Goal: Information Seeking & Learning: Learn about a topic

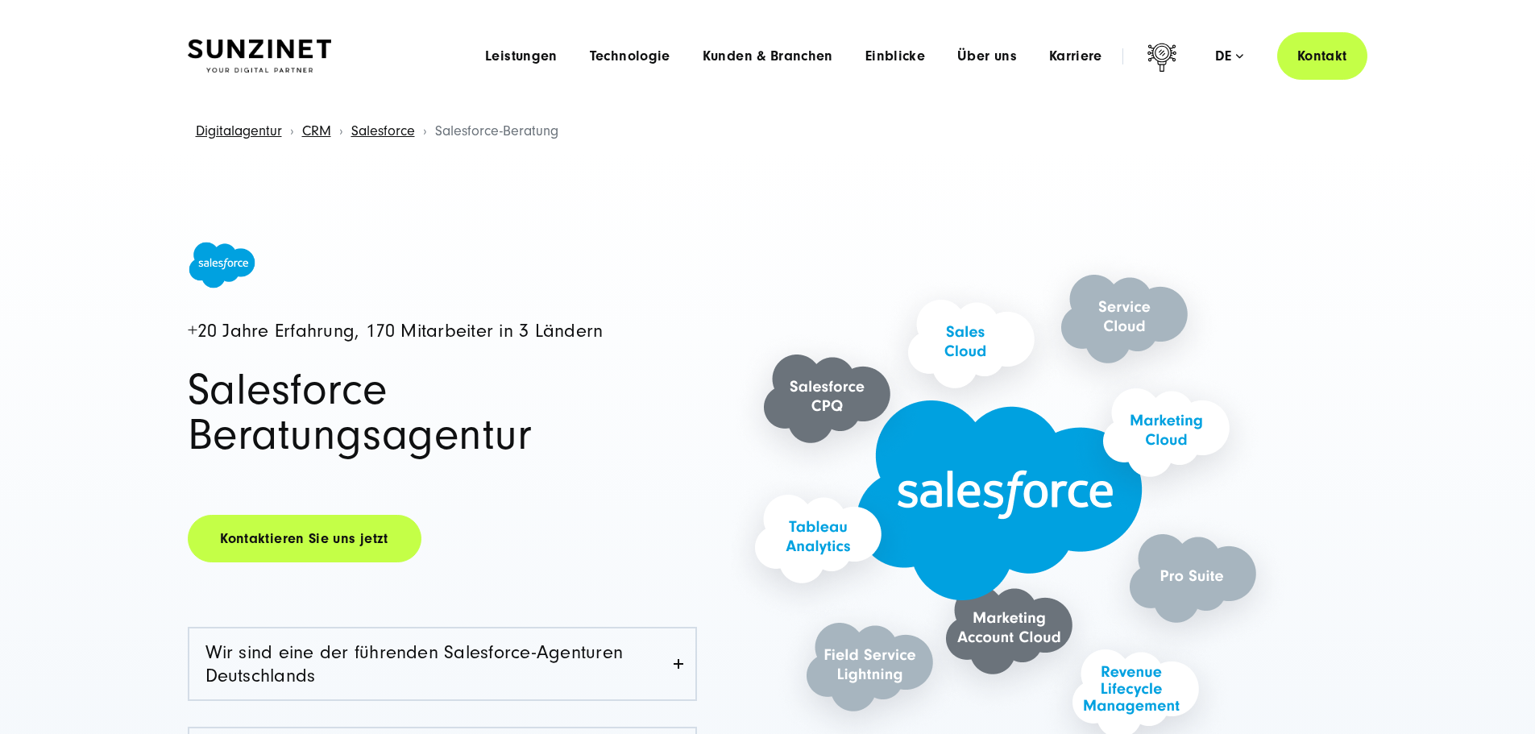
click at [1057, 115] on div "Digitalagentur CRM Salesforce Salesforce-Beratung" at bounding box center [767, 131] width 1471 height 41
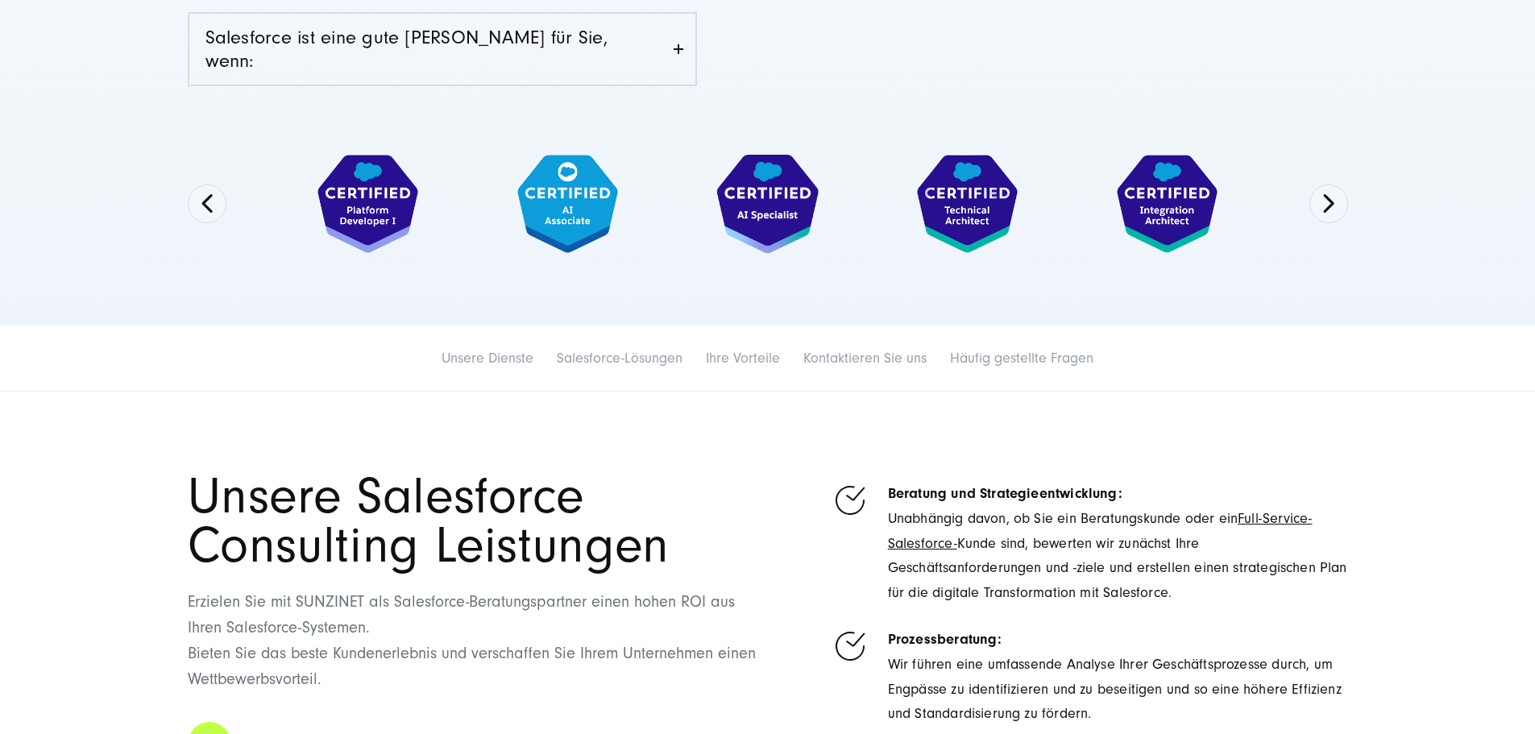
scroll to position [886, 0]
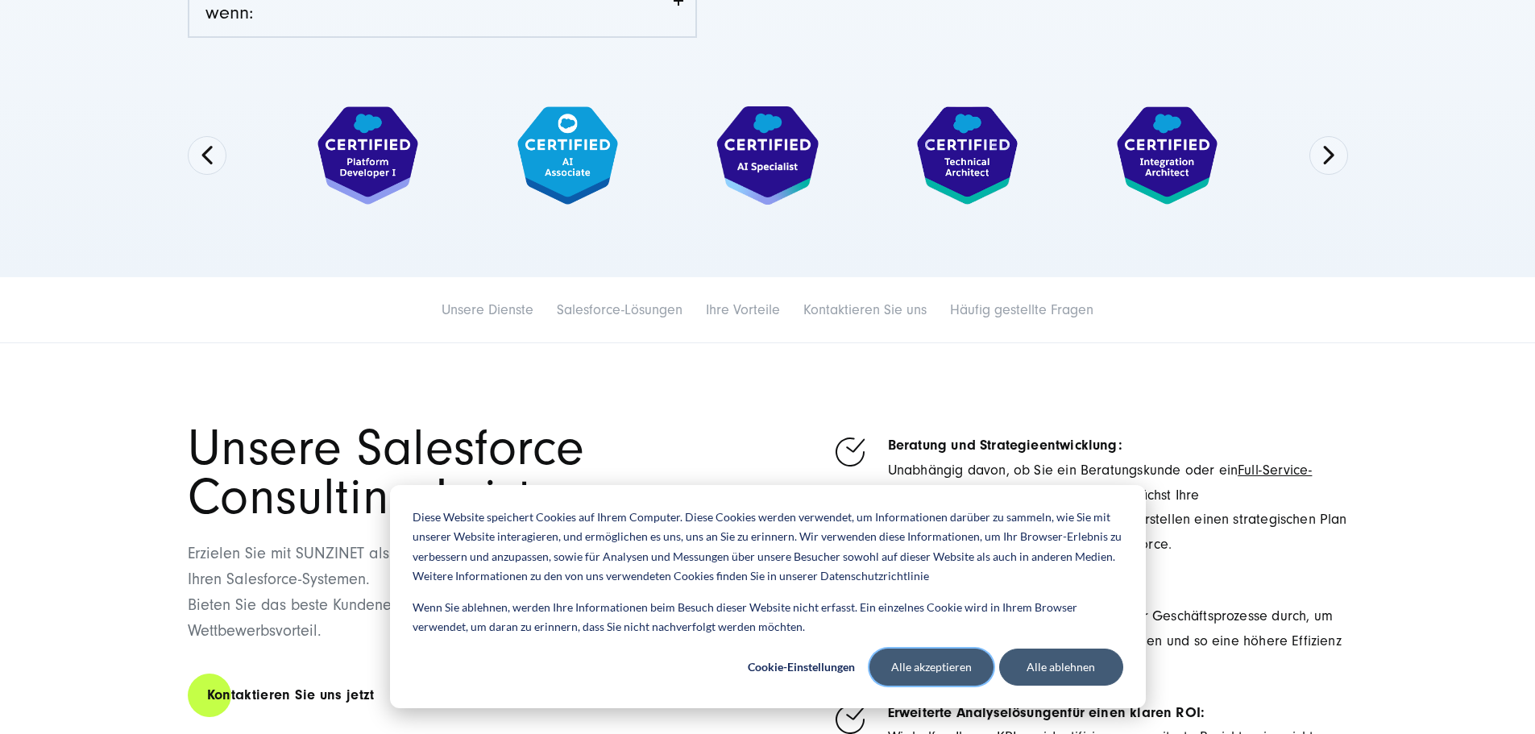
click at [975, 674] on button "Alle akzeptieren" at bounding box center [932, 667] width 124 height 37
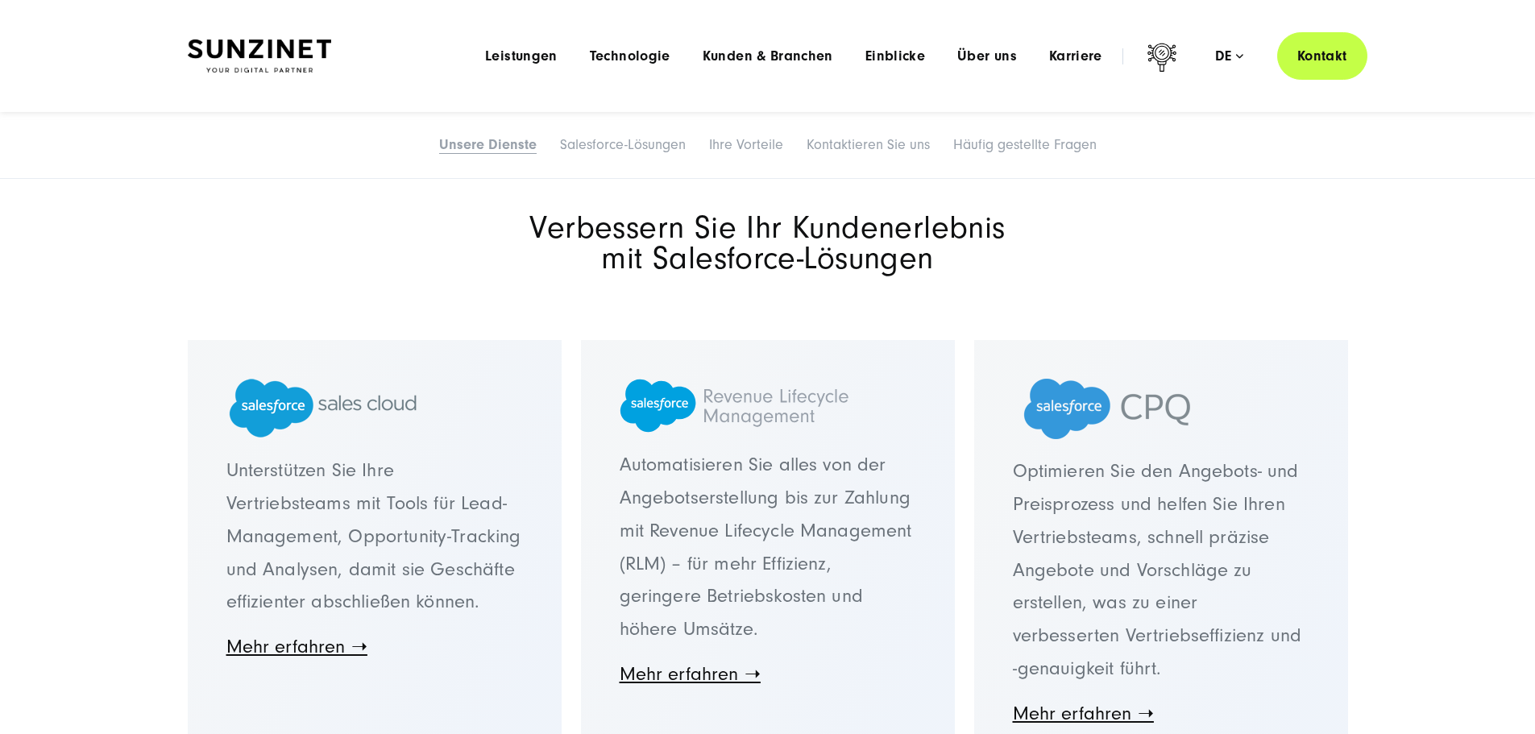
scroll to position [1854, 0]
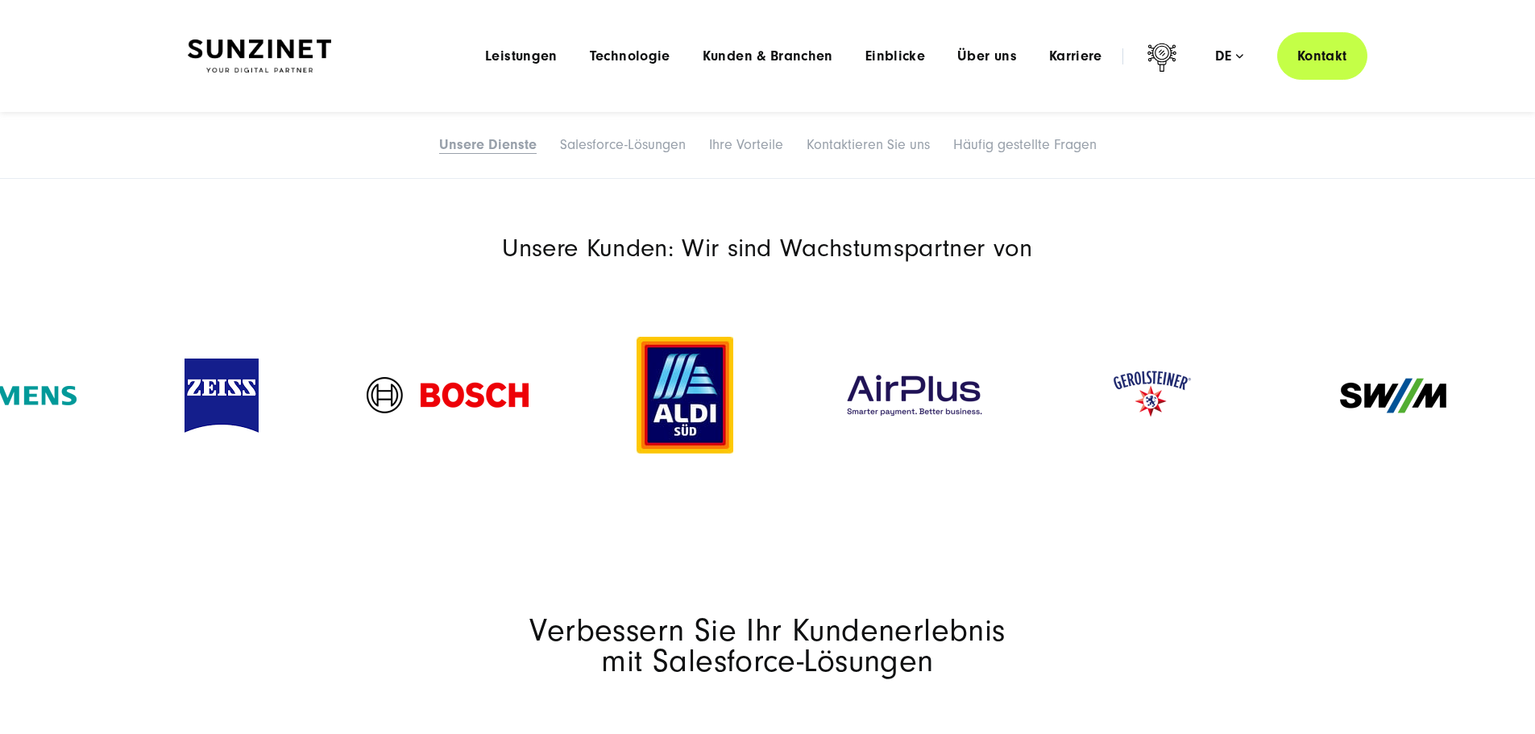
drag, startPoint x: 1111, startPoint y: 409, endPoint x: 379, endPoint y: 417, distance: 732.6
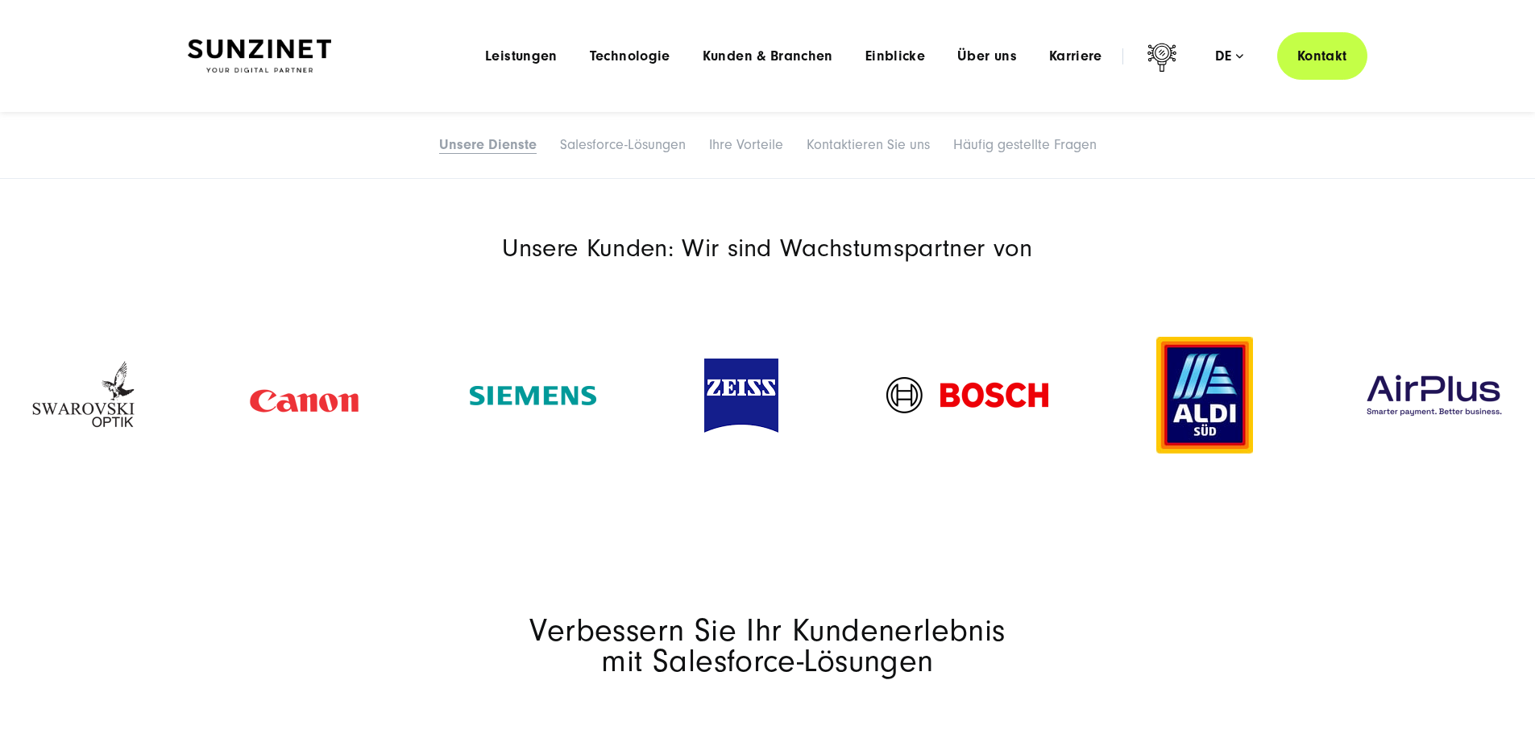
drag, startPoint x: 1236, startPoint y: 336, endPoint x: 463, endPoint y: 372, distance: 773.7
click at [459, 376] on section "Unsere Kunden: Wir sind Wachstumspartner von" at bounding box center [767, 372] width 1535 height 359
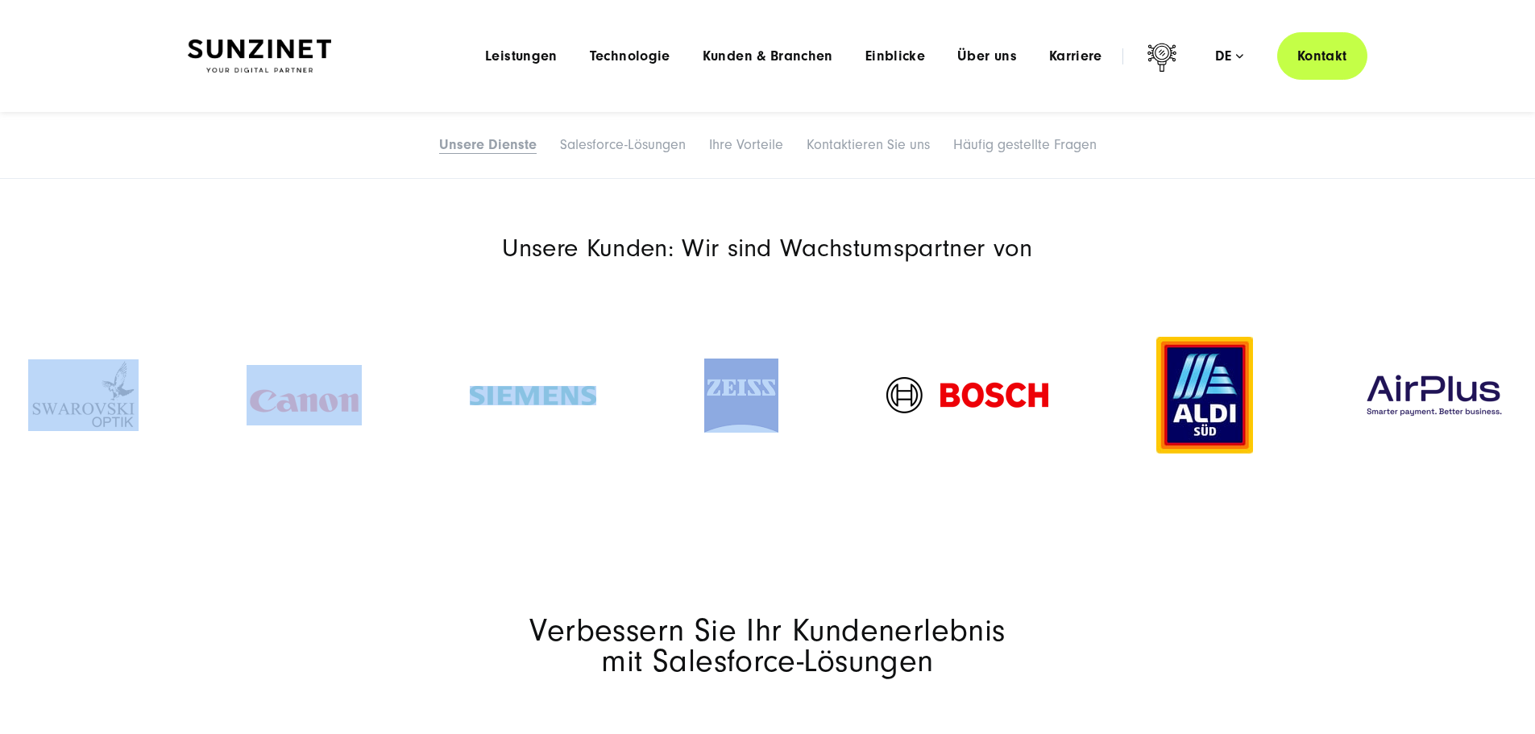
drag, startPoint x: 1227, startPoint y: 345, endPoint x: 844, endPoint y: 364, distance: 384.1
click at [687, 383] on section "Unsere Kunden: Wir sind Wachstumspartner von" at bounding box center [767, 372] width 1535 height 359
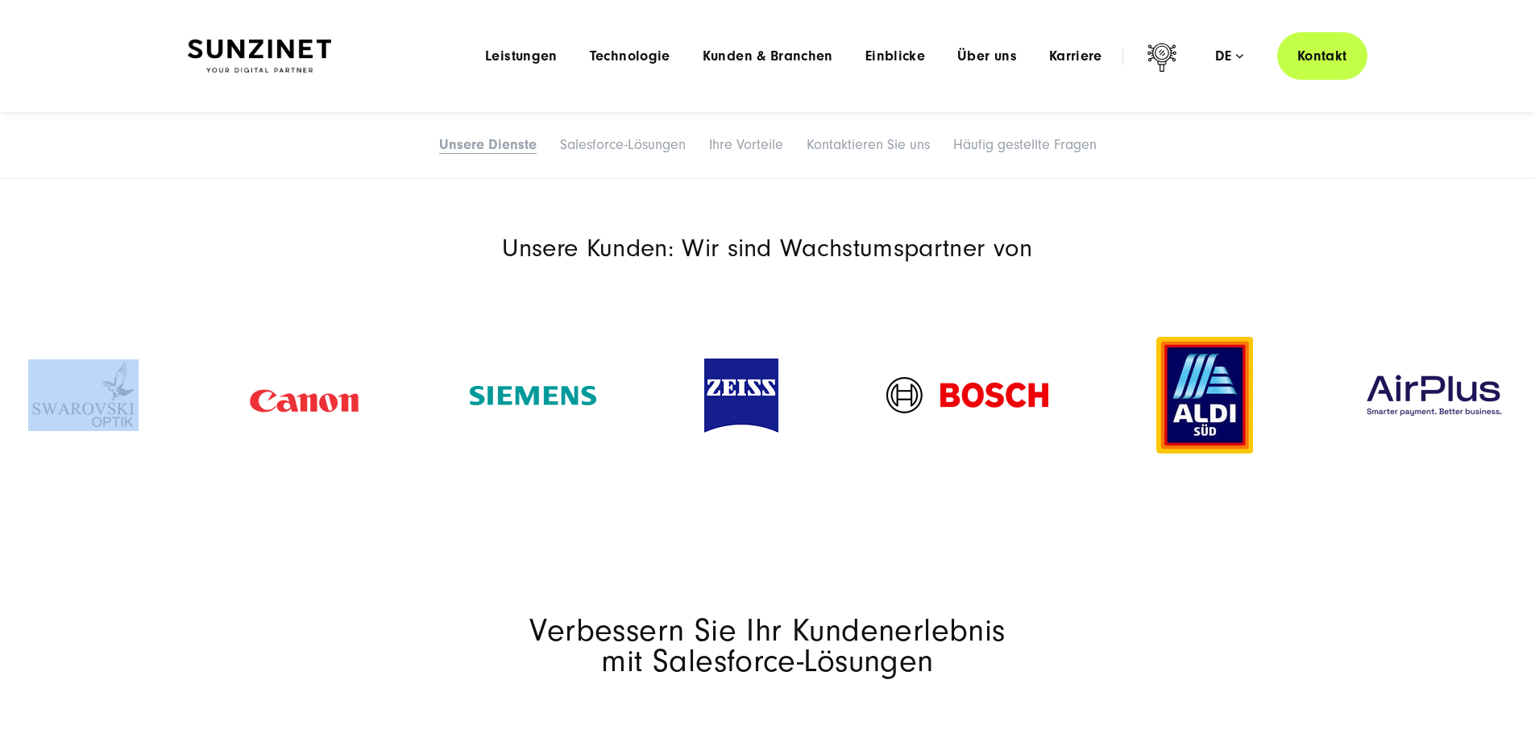
drag, startPoint x: 1390, startPoint y: 338, endPoint x: 734, endPoint y: 381, distance: 657.4
click at [684, 385] on section "Unsere Kunden: Wir sind Wachstumspartner von" at bounding box center [767, 372] width 1535 height 359
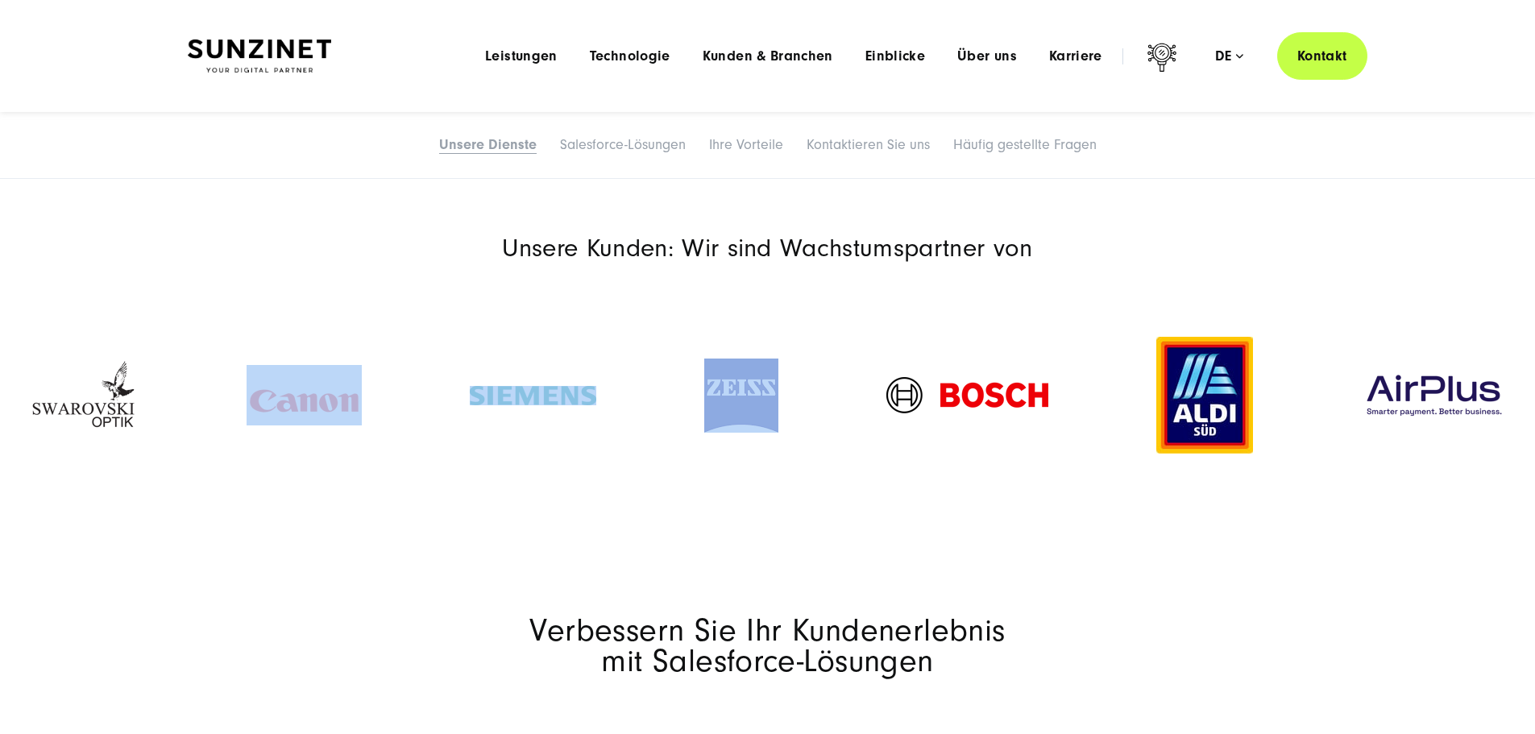
drag, startPoint x: 1265, startPoint y: 596, endPoint x: 941, endPoint y: 567, distance: 325.3
click at [941, 551] on section "Unsere Kunden: Wir sind Wachstumspartner von" at bounding box center [767, 372] width 1535 height 359
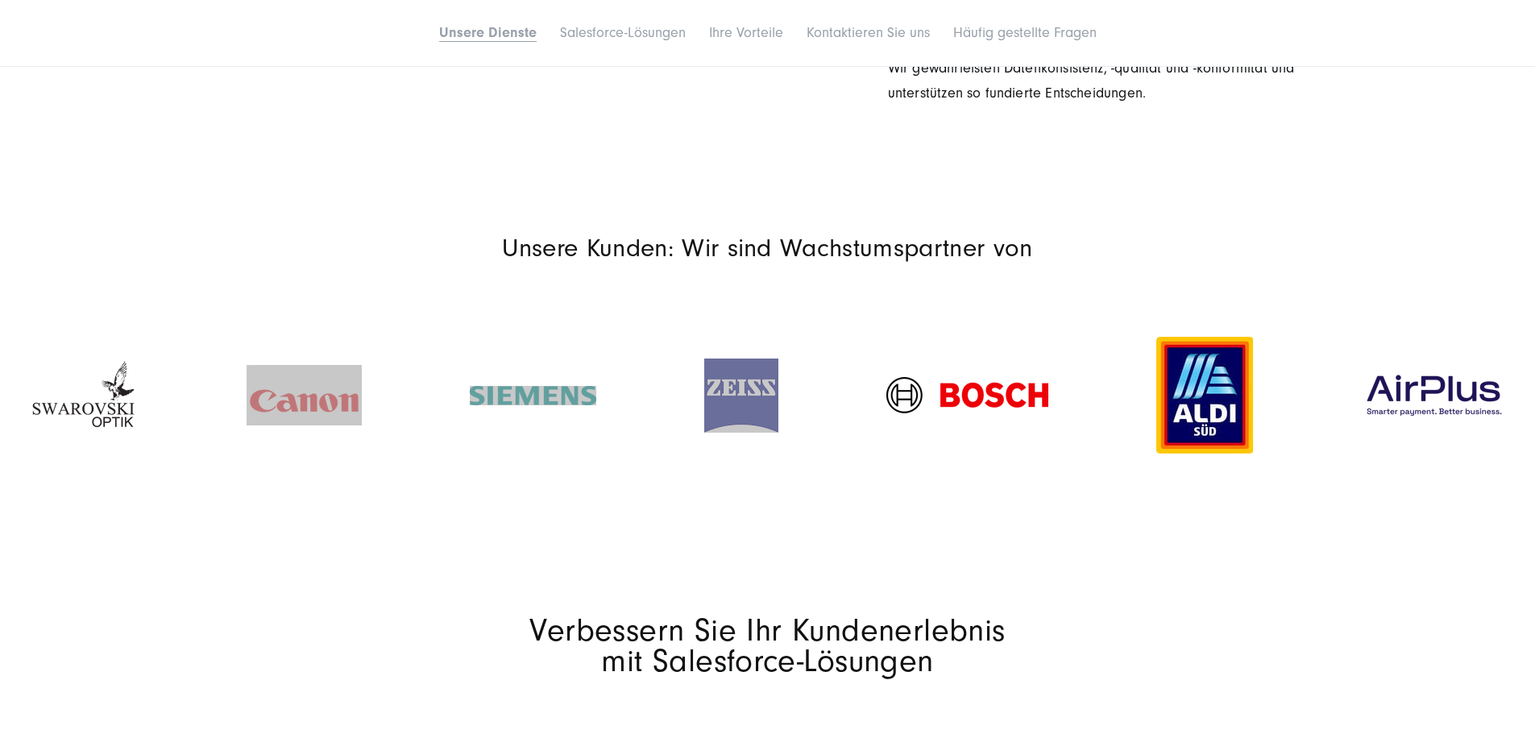
scroll to position [2015, 0]
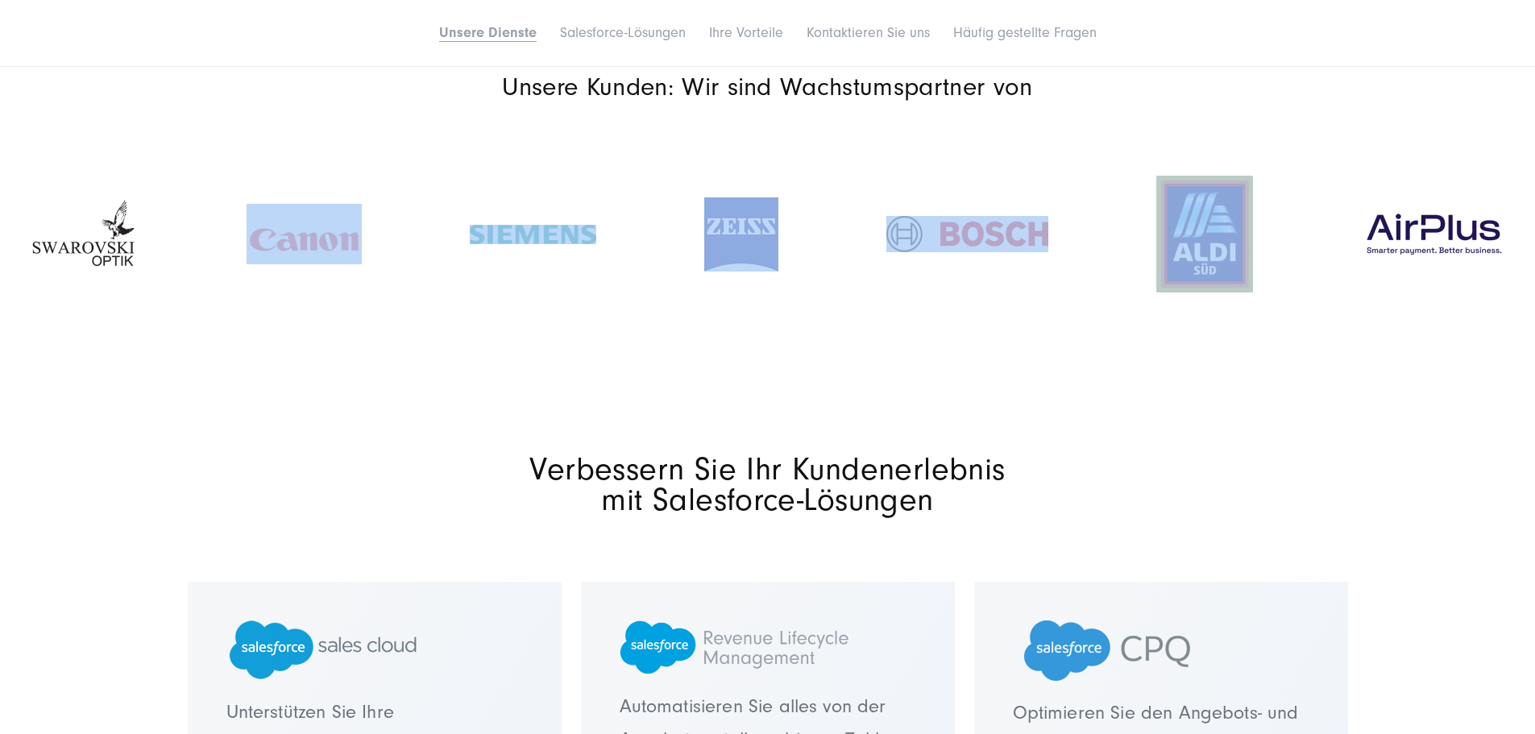
drag, startPoint x: 1294, startPoint y: 355, endPoint x: 1131, endPoint y: 388, distance: 166.9
click at [783, 350] on div at bounding box center [767, 233] width 1535 height 231
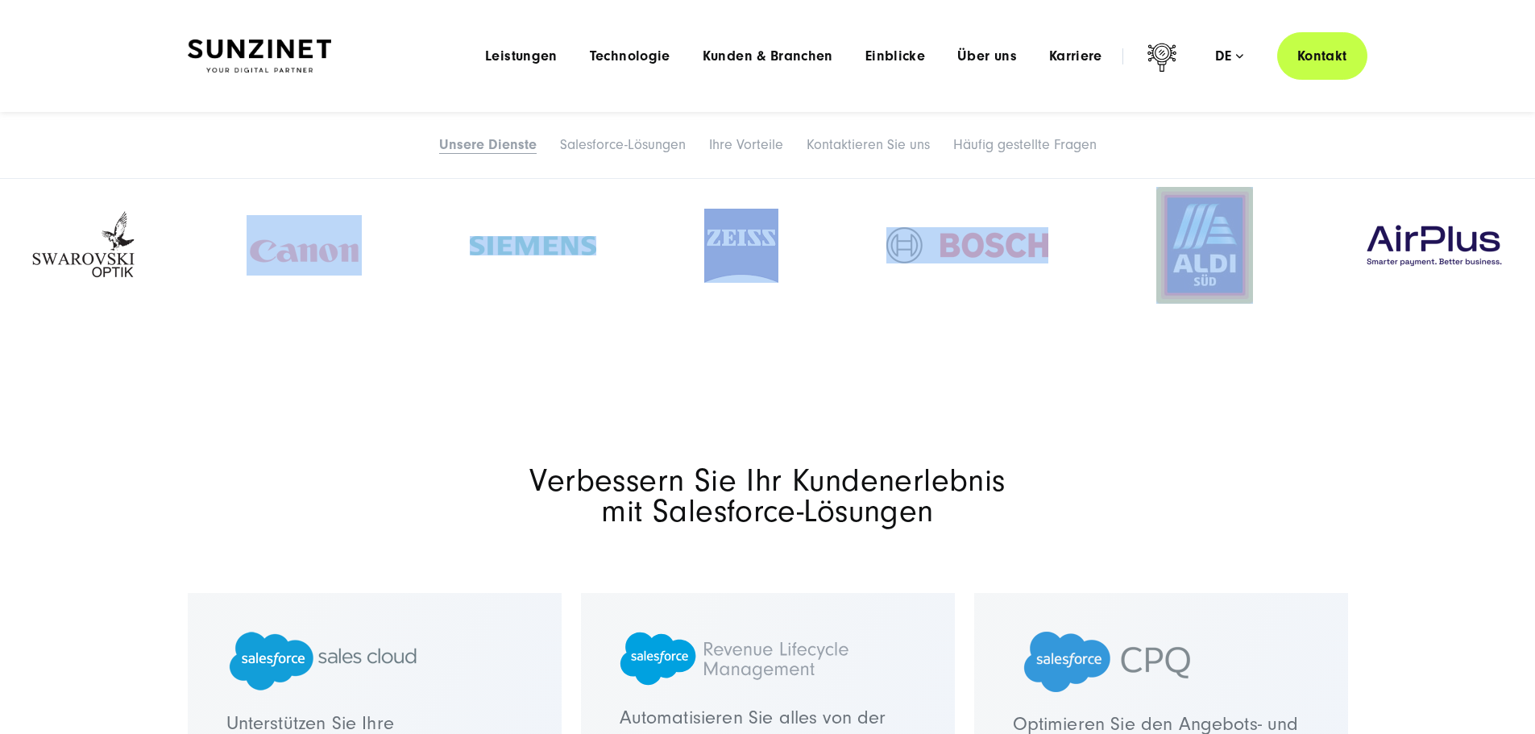
scroll to position [1934, 0]
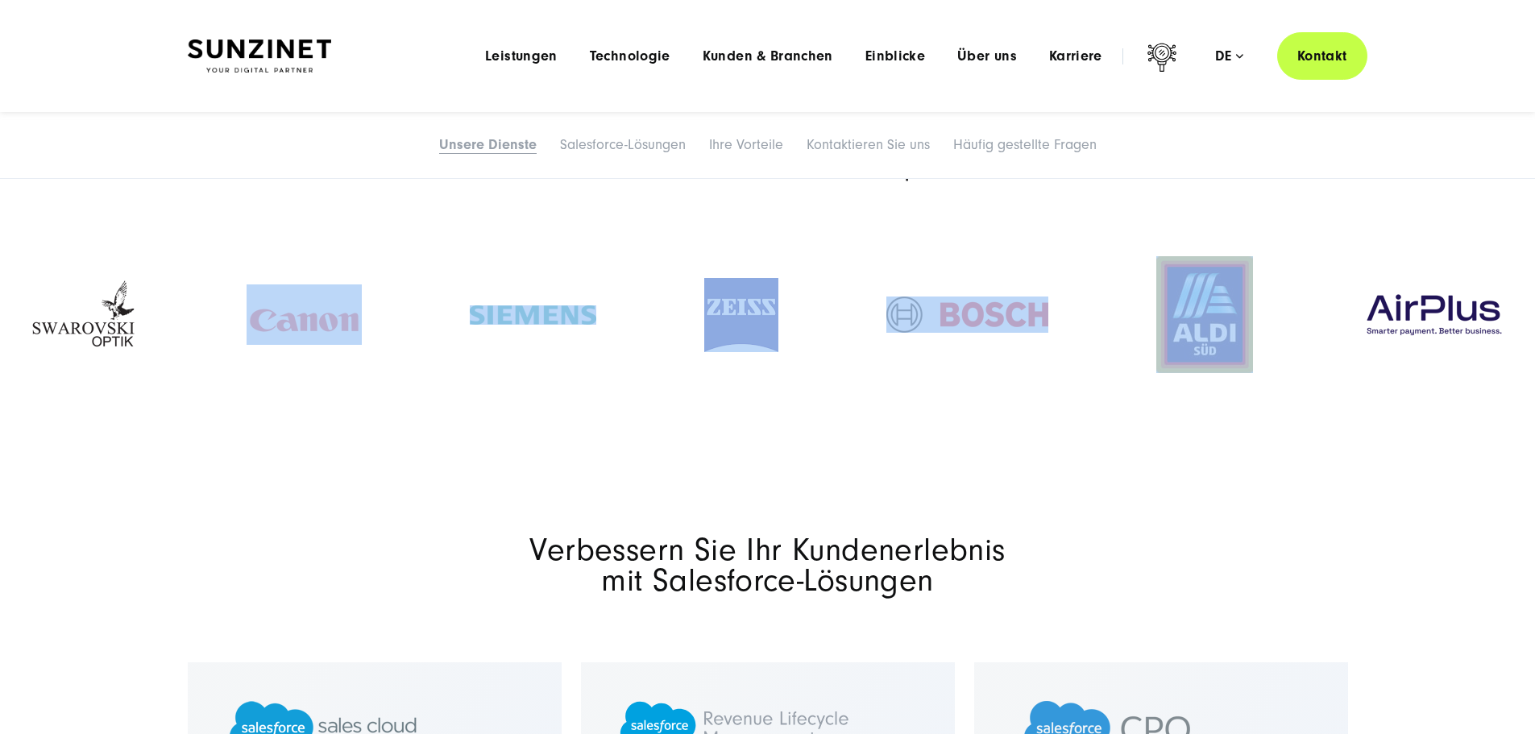
click at [1214, 283] on div at bounding box center [767, 314] width 1535 height 231
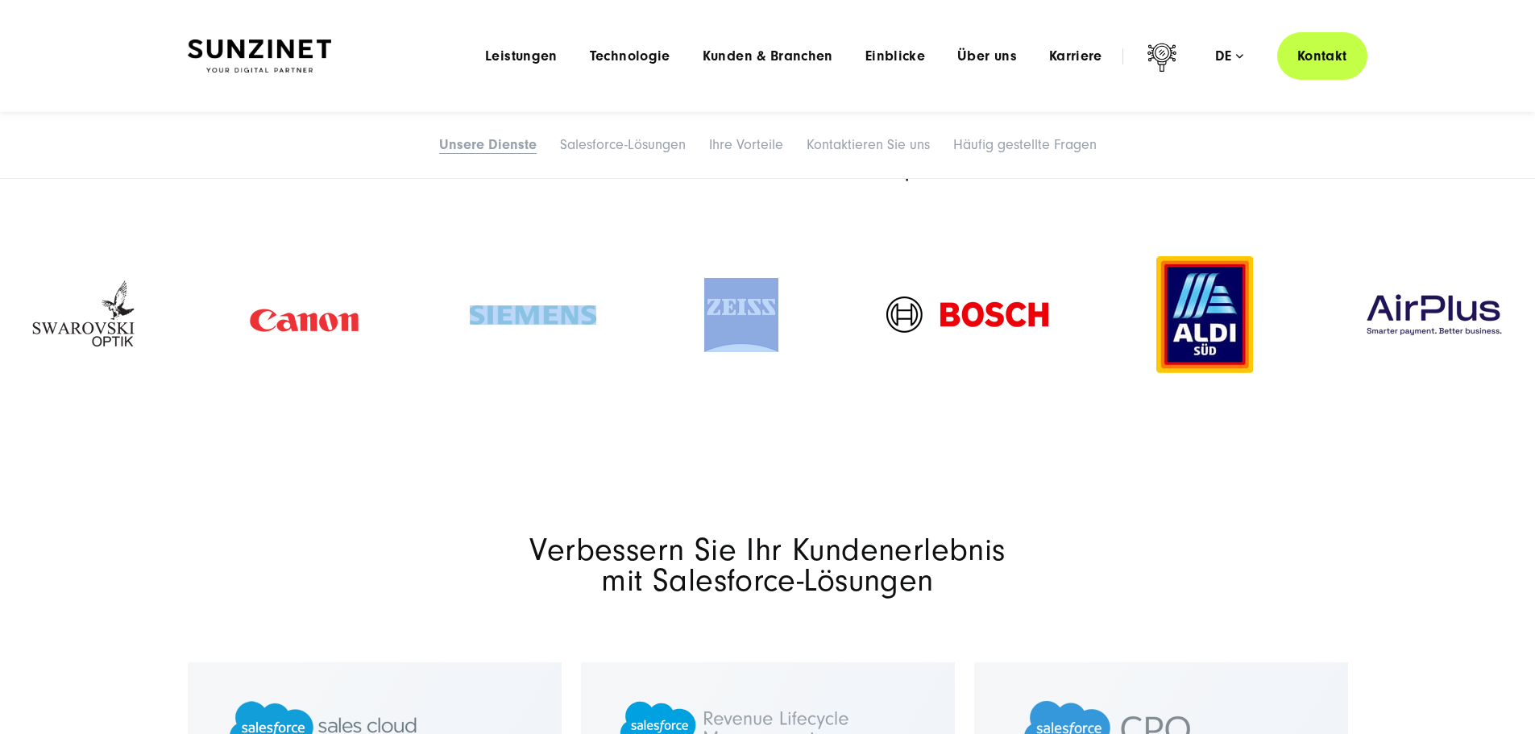
drag, startPoint x: 1356, startPoint y: 493, endPoint x: 878, endPoint y: 518, distance: 478.5
click at [1096, 471] on section "Unsere Kunden: Wir sind Wachstumspartner von" at bounding box center [767, 291] width 1535 height 359
drag, startPoint x: 253, startPoint y: 438, endPoint x: 207, endPoint y: 430, distance: 46.8
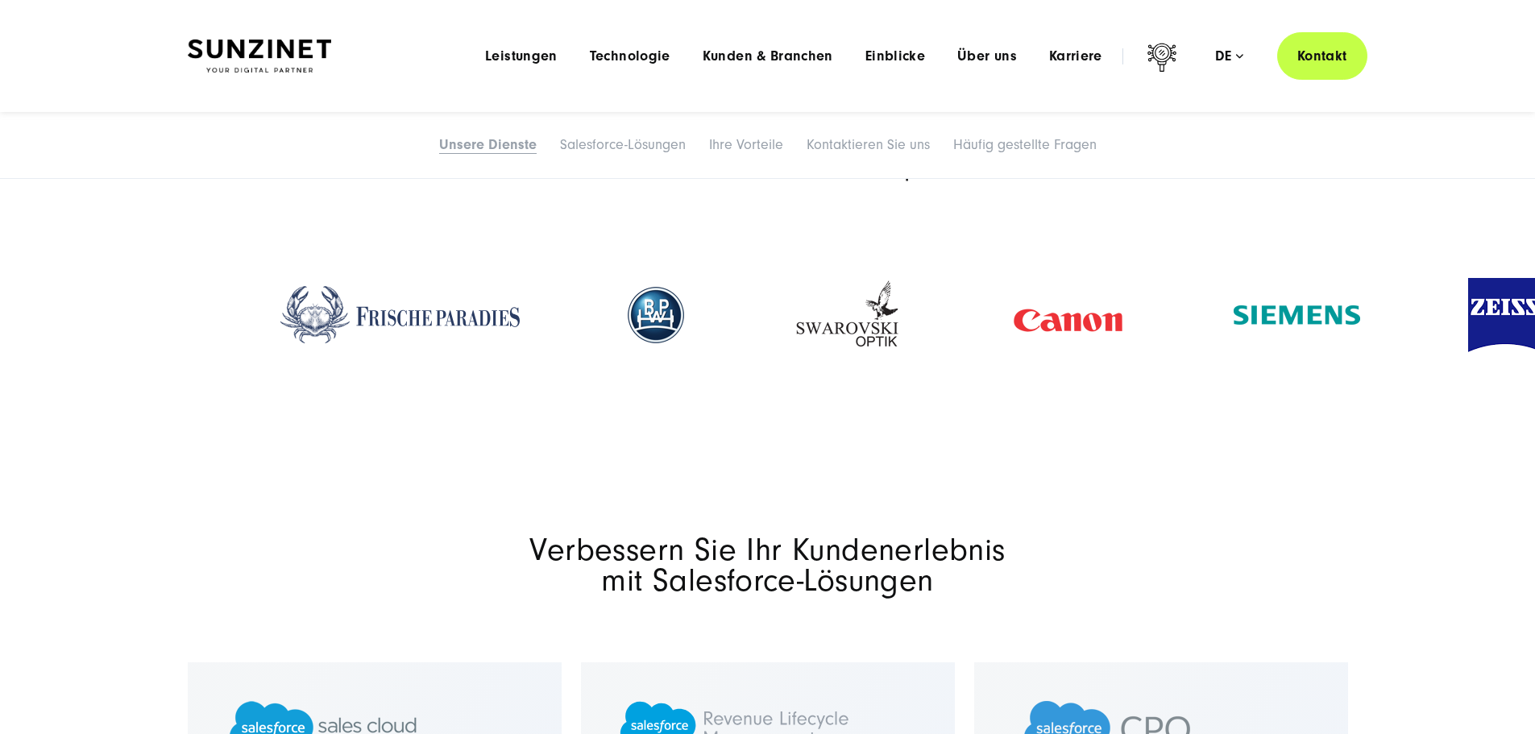
drag, startPoint x: 214, startPoint y: 419, endPoint x: 975, endPoint y: 442, distance: 761.9
click at [974, 361] on div at bounding box center [1068, 314] width 223 height 93
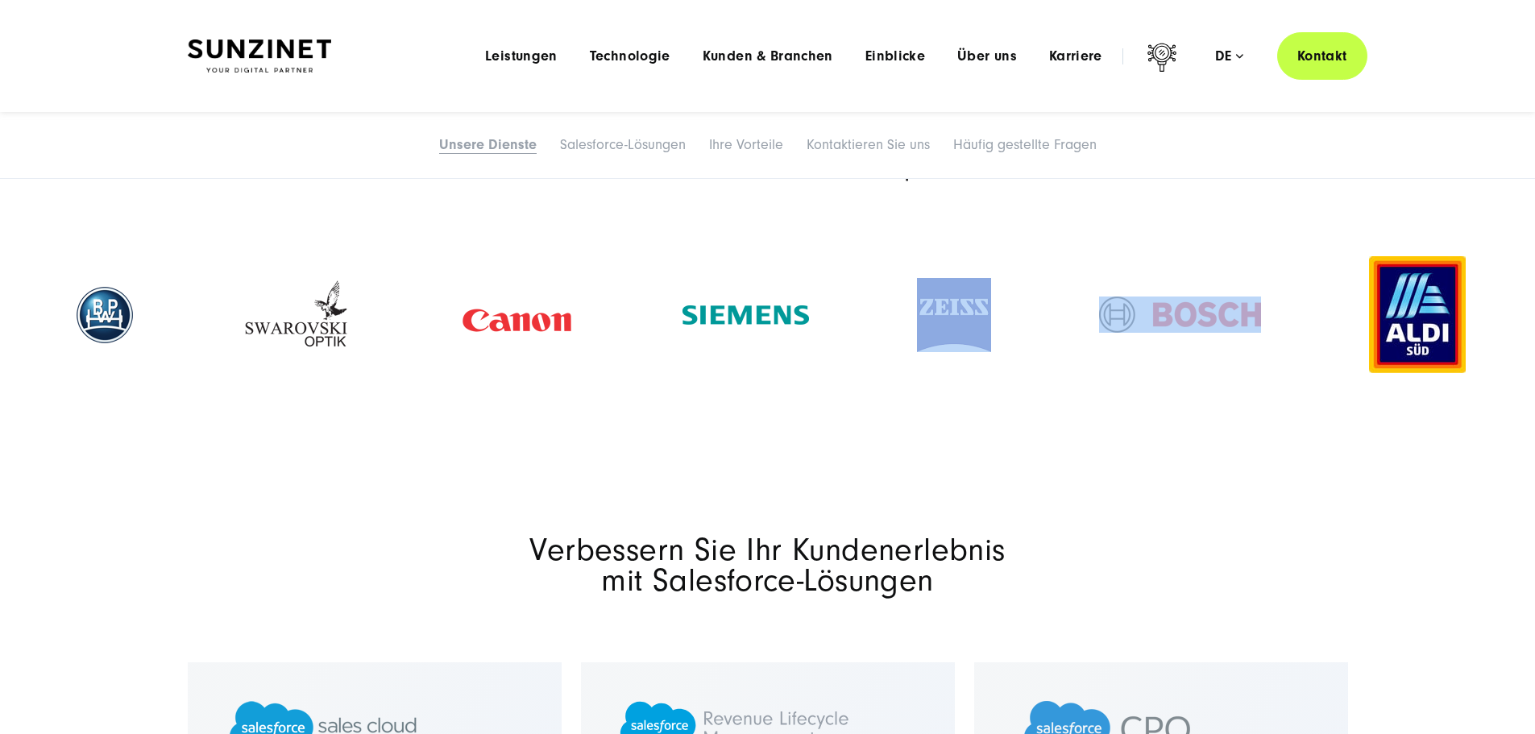
drag, startPoint x: 1065, startPoint y: 463, endPoint x: 1053, endPoint y: 496, distance: 34.2
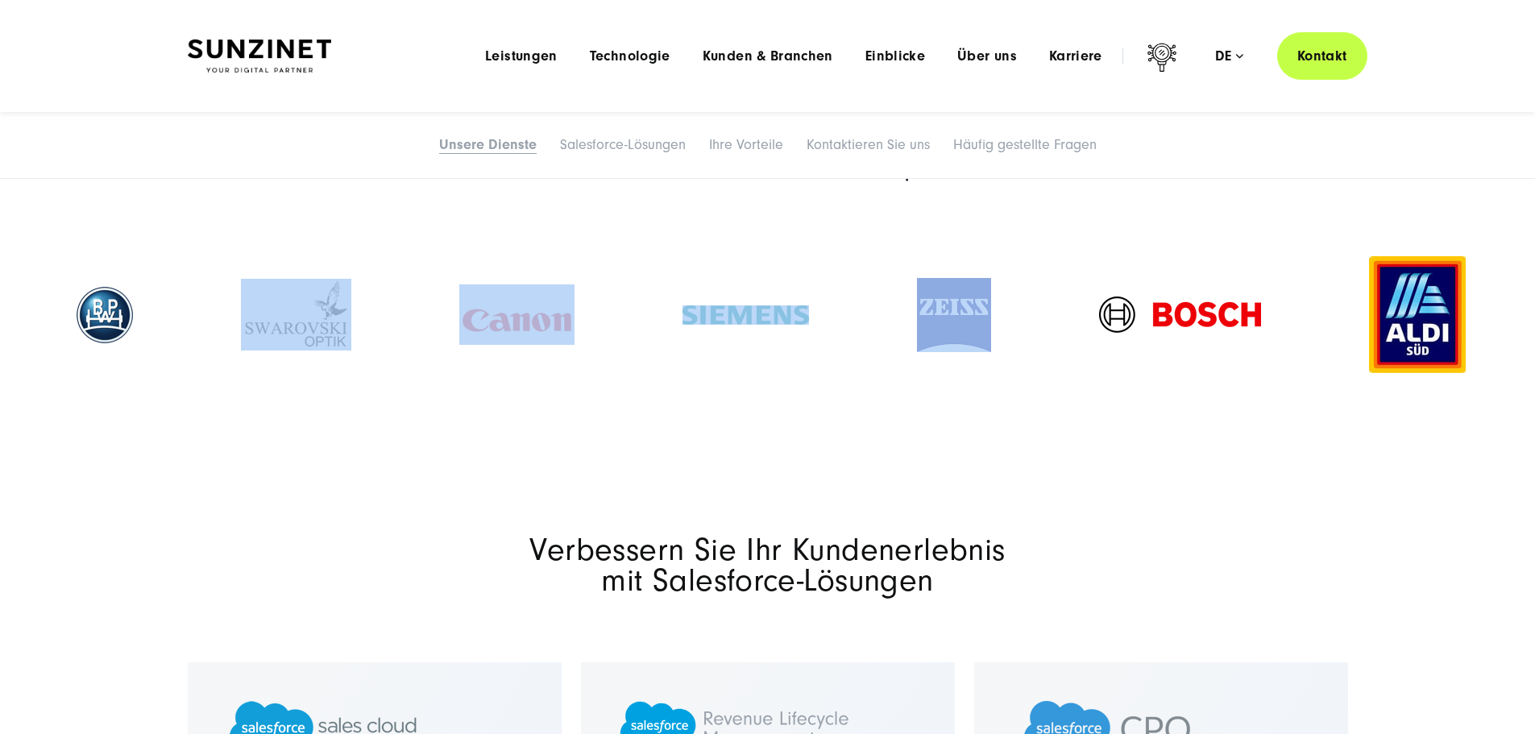
drag, startPoint x: 622, startPoint y: 539, endPoint x: 589, endPoint y: 465, distance: 81.2
click at [694, 468] on section "Unsere Kunden: Wir sind Wachstumspartner von" at bounding box center [767, 291] width 1535 height 359
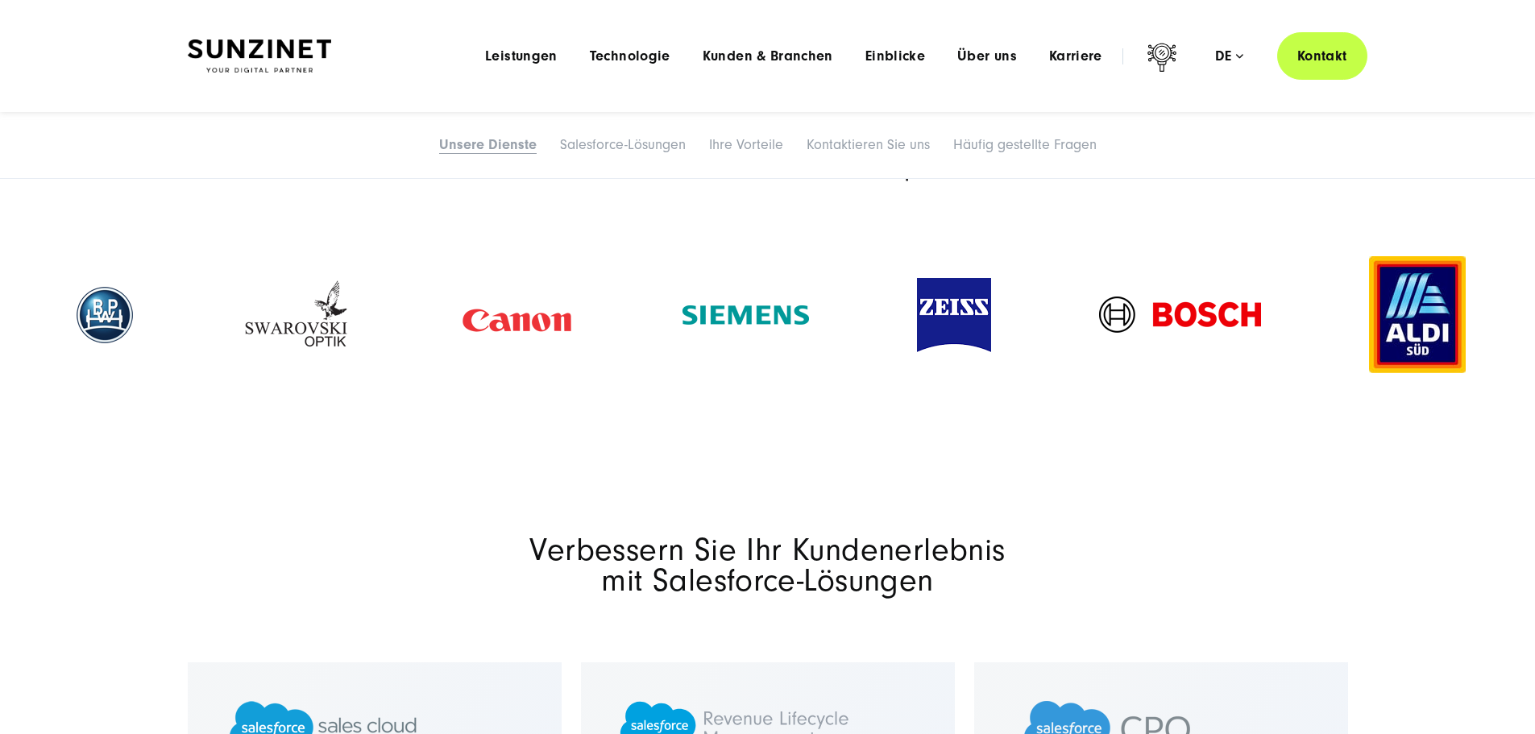
click at [592, 417] on div at bounding box center [767, 315] width 1535 height 204
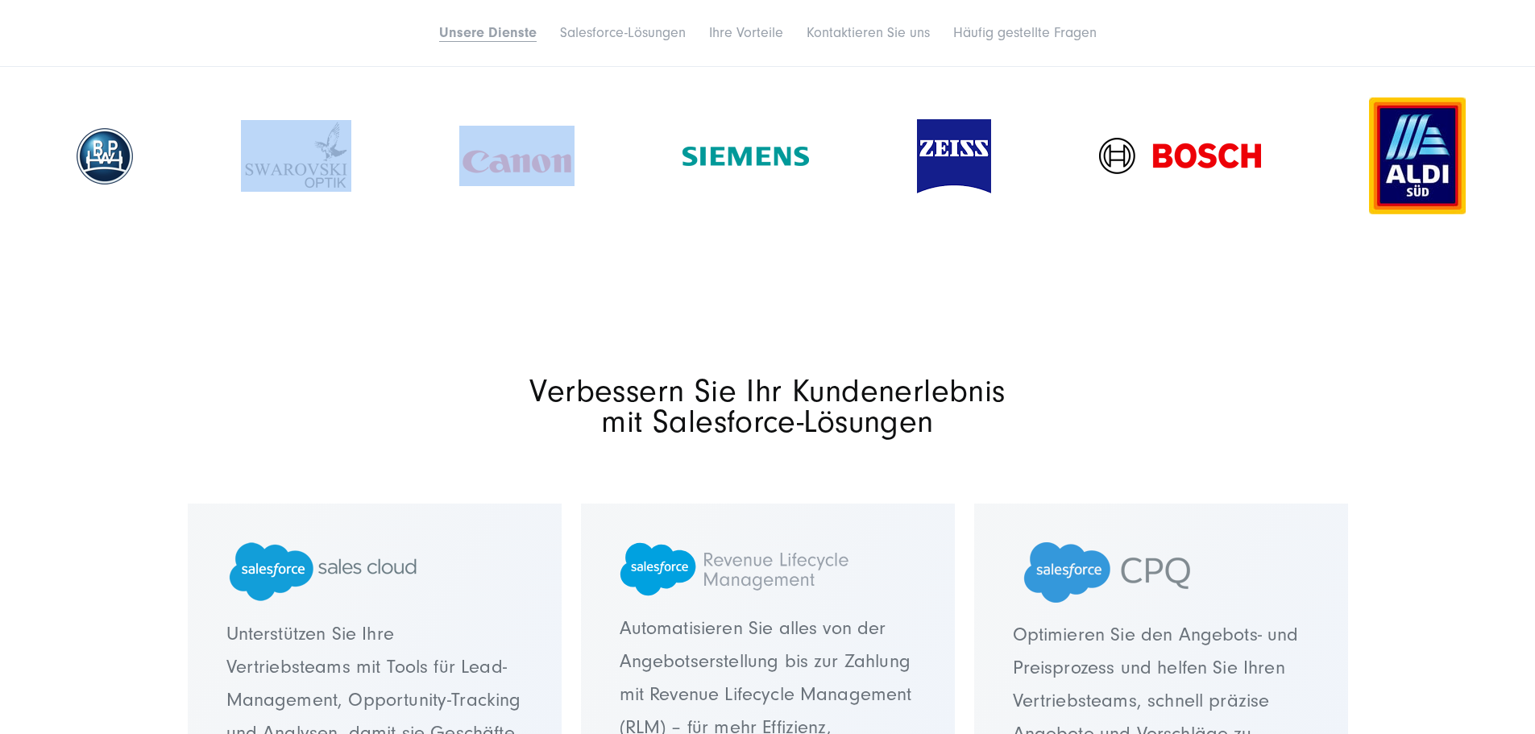
scroll to position [2095, 0]
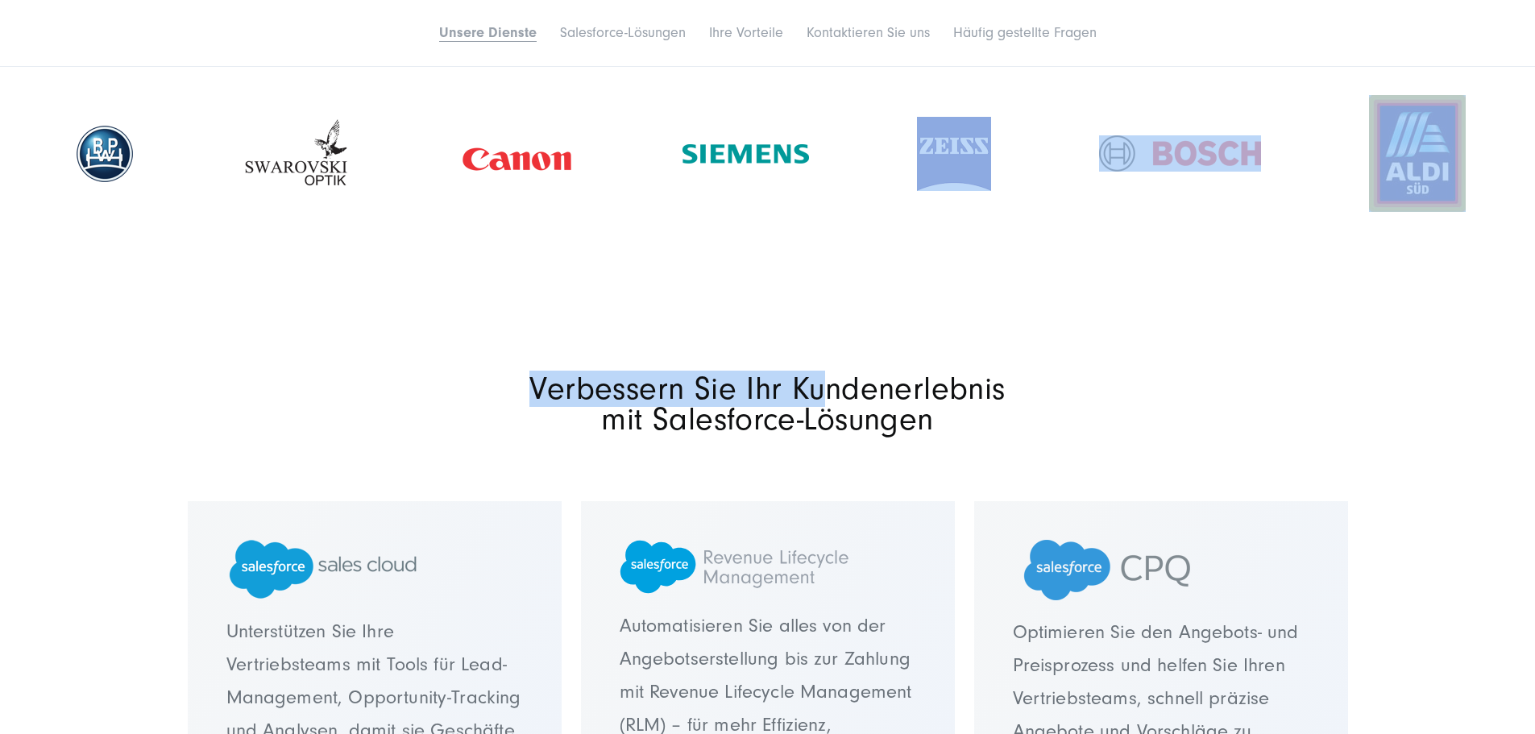
drag, startPoint x: 1384, startPoint y: 339, endPoint x: 939, endPoint y: 357, distance: 445.2
drag, startPoint x: 1449, startPoint y: 285, endPoint x: 1339, endPoint y: 330, distance: 119.0
click at [1450, 212] on img at bounding box center [1417, 153] width 97 height 117
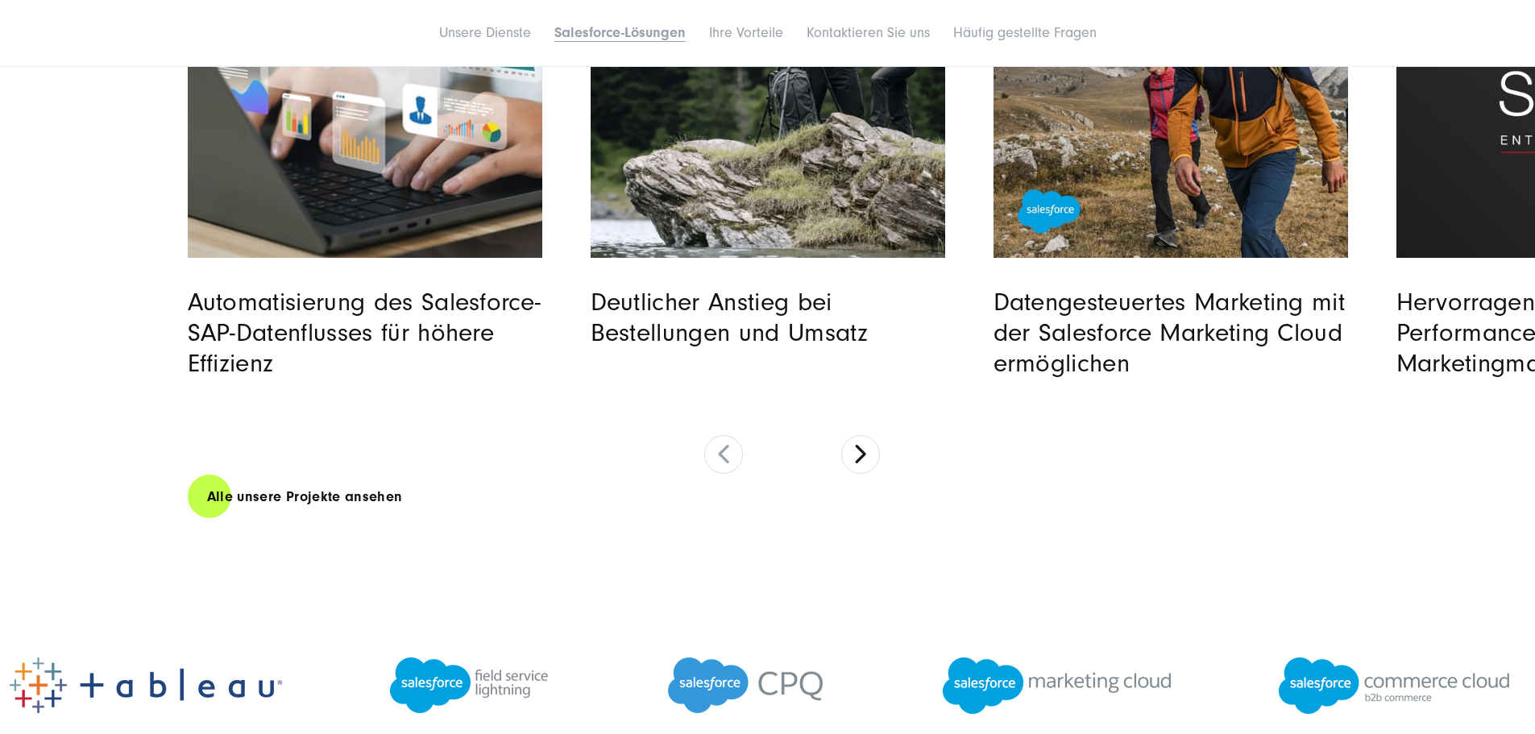
scroll to position [4996, 0]
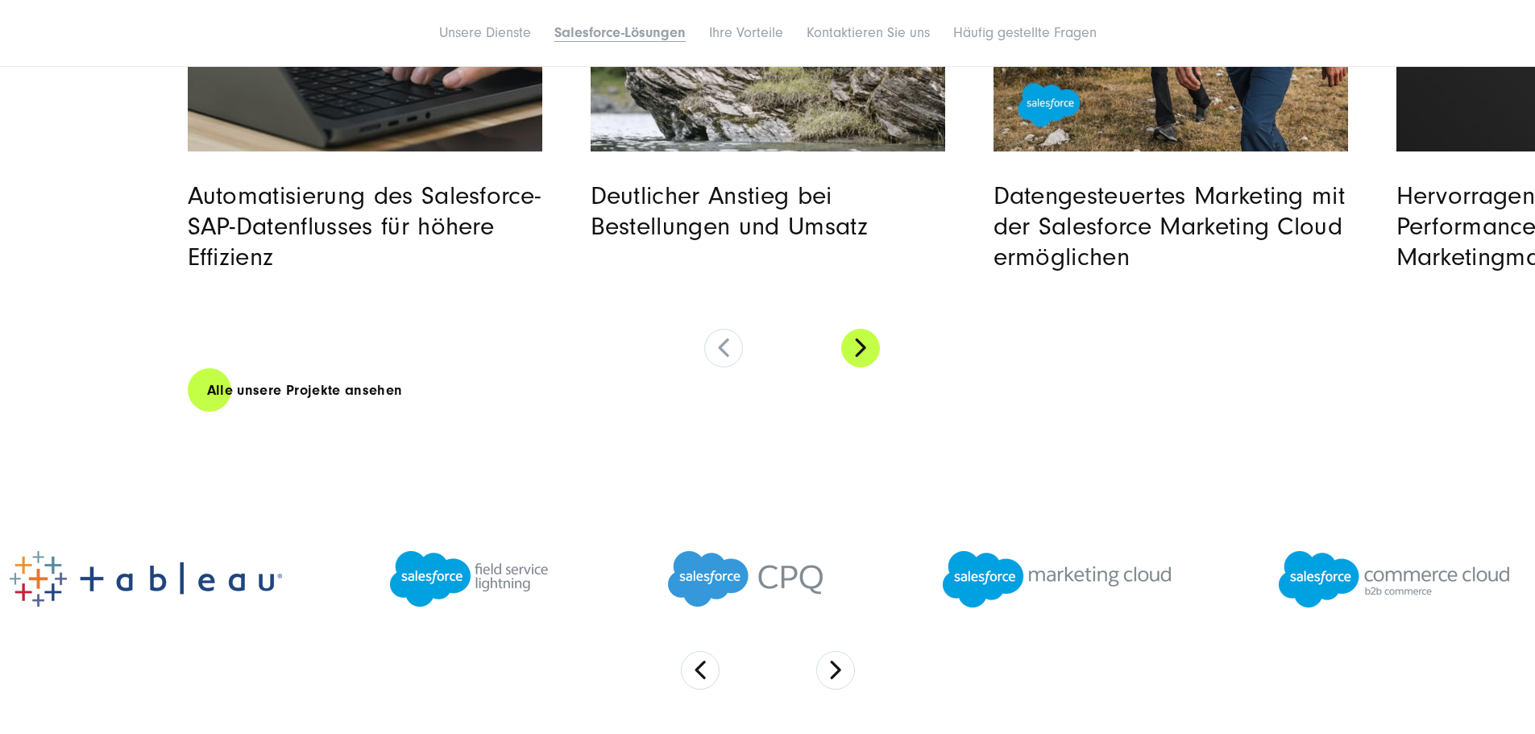
click at [859, 367] on button at bounding box center [860, 348] width 39 height 39
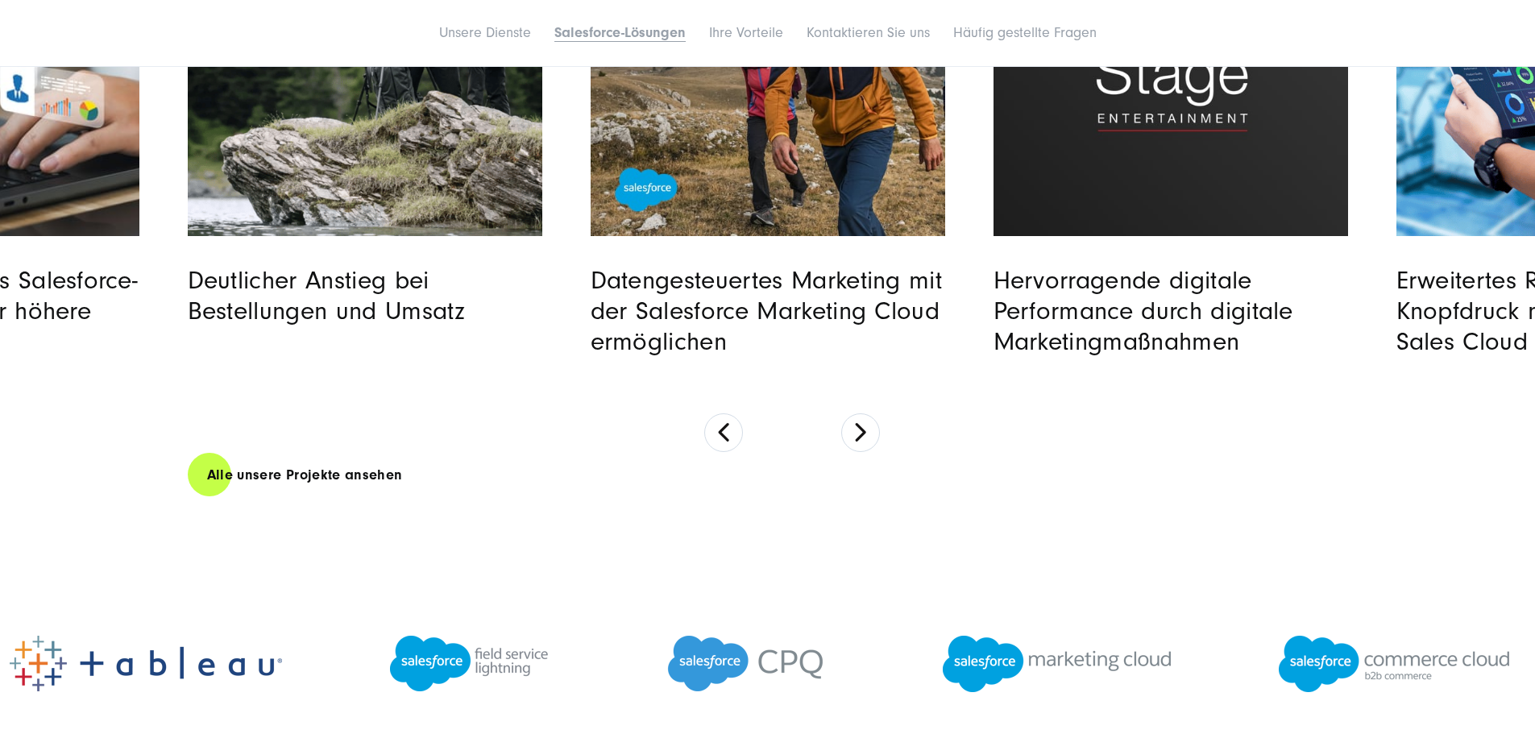
scroll to position [4916, 0]
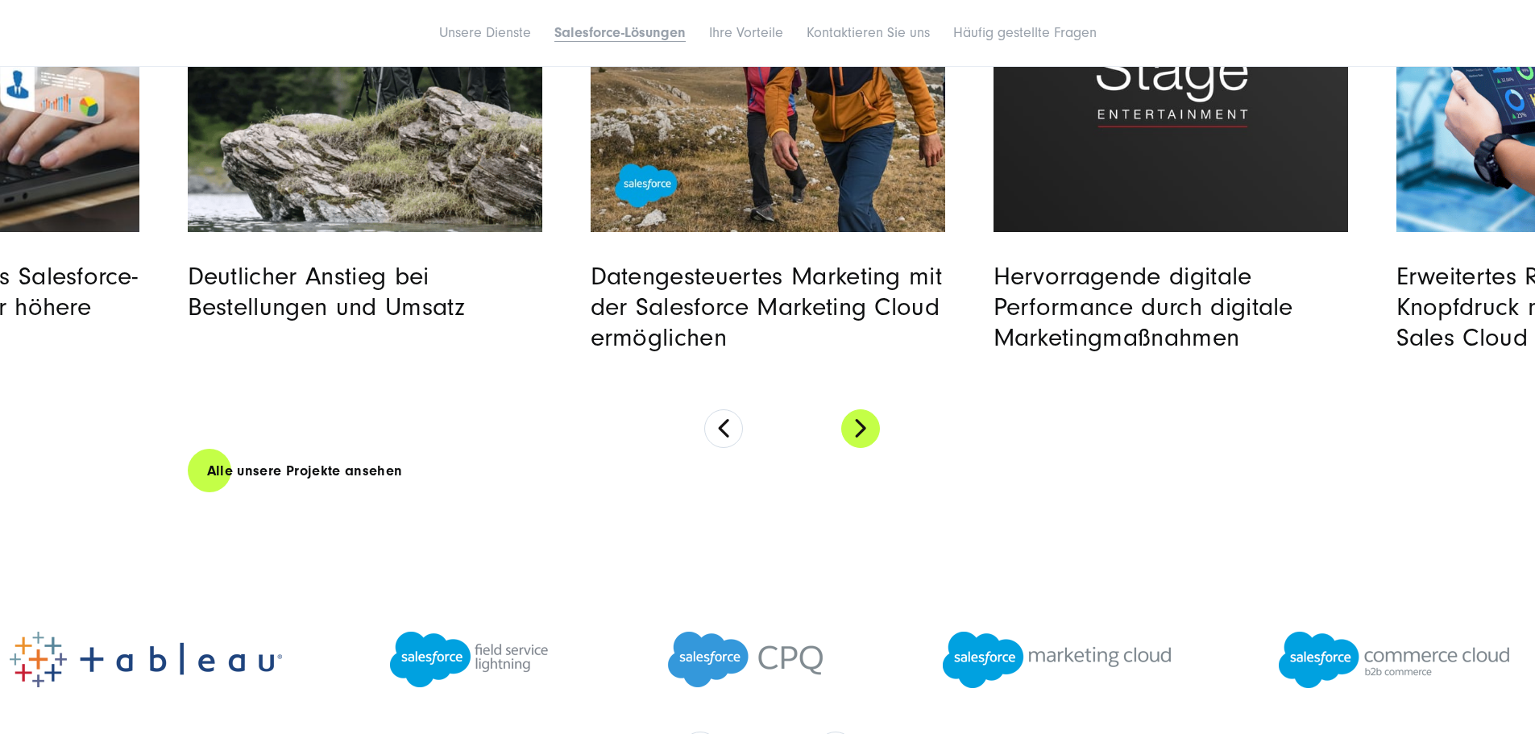
click at [853, 448] on button at bounding box center [860, 428] width 39 height 39
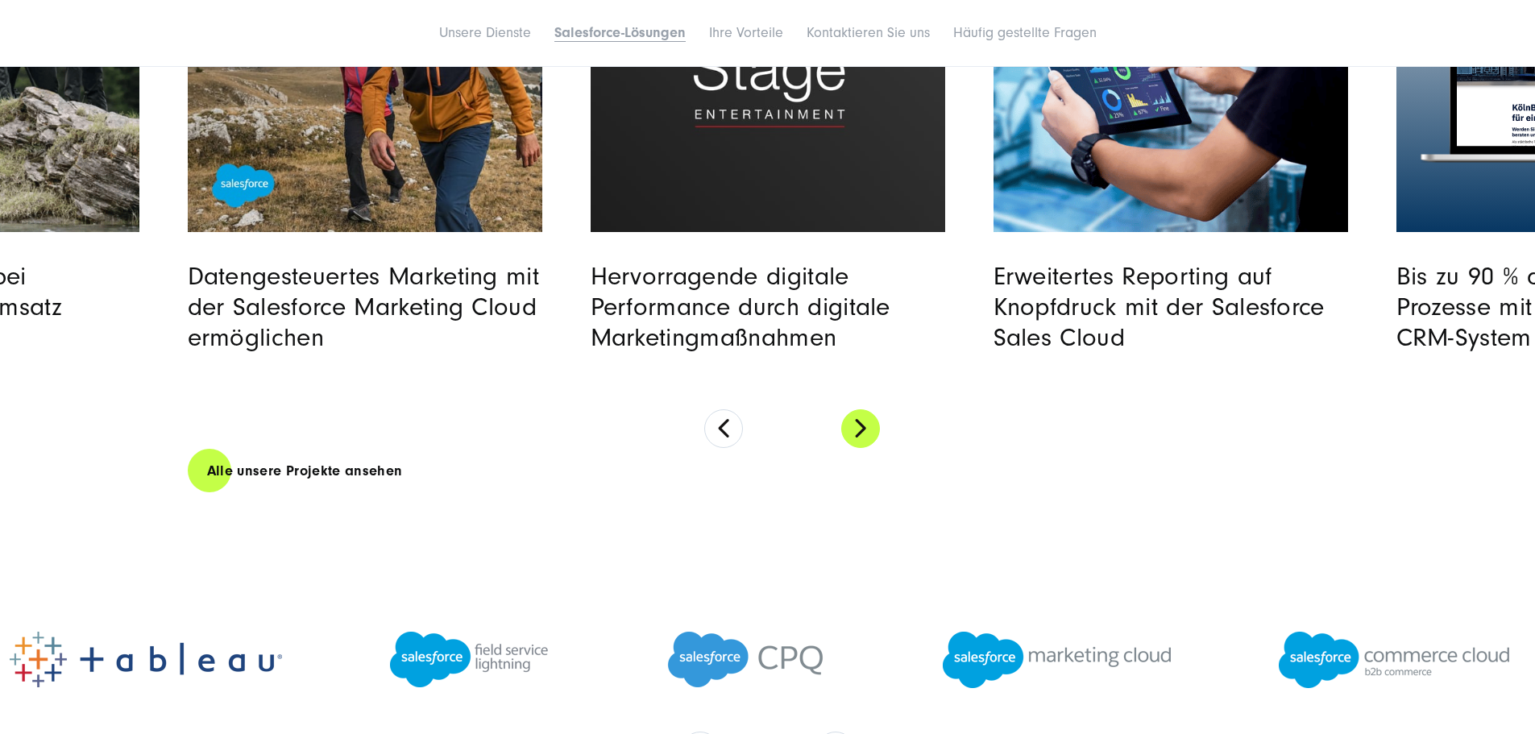
click at [853, 448] on button at bounding box center [860, 428] width 39 height 39
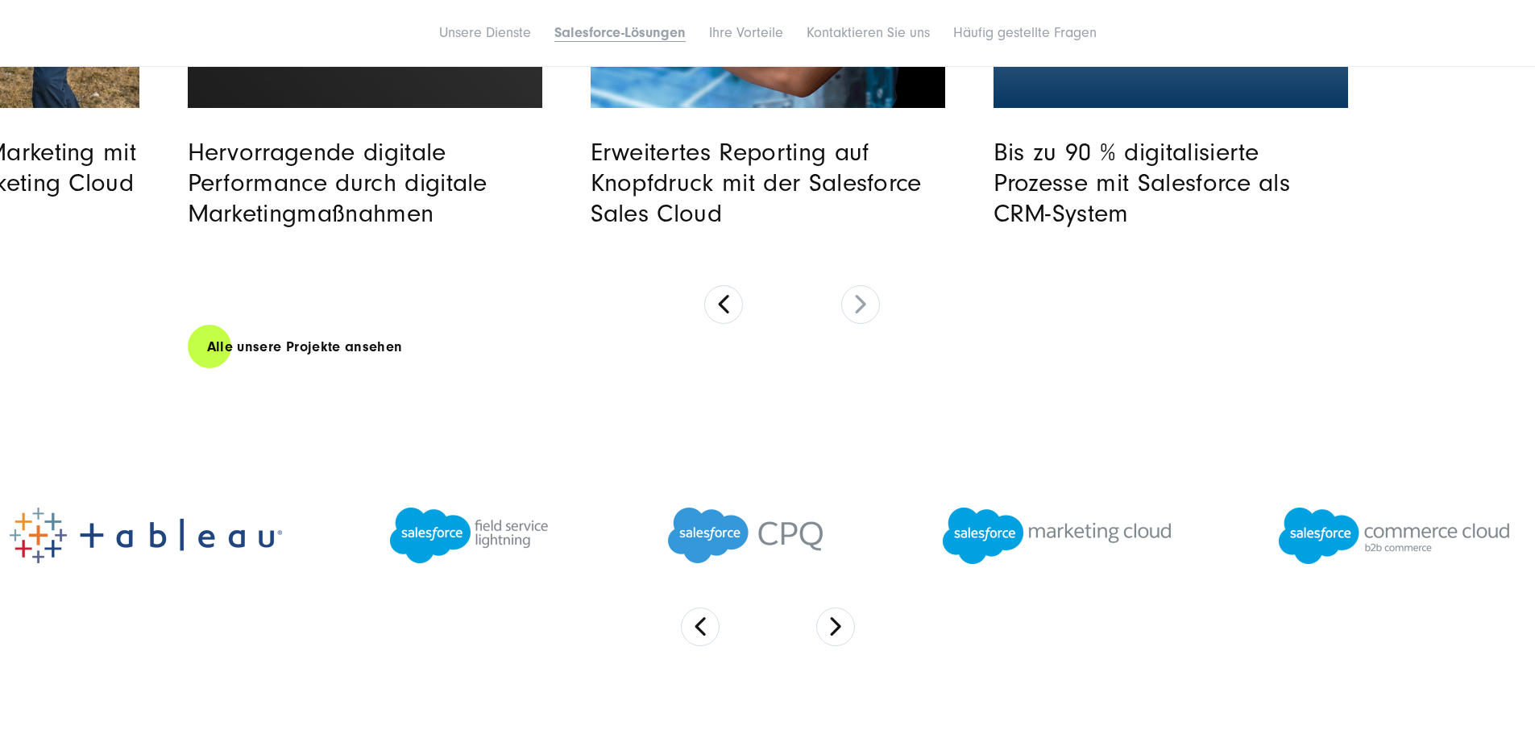
scroll to position [5158, 0]
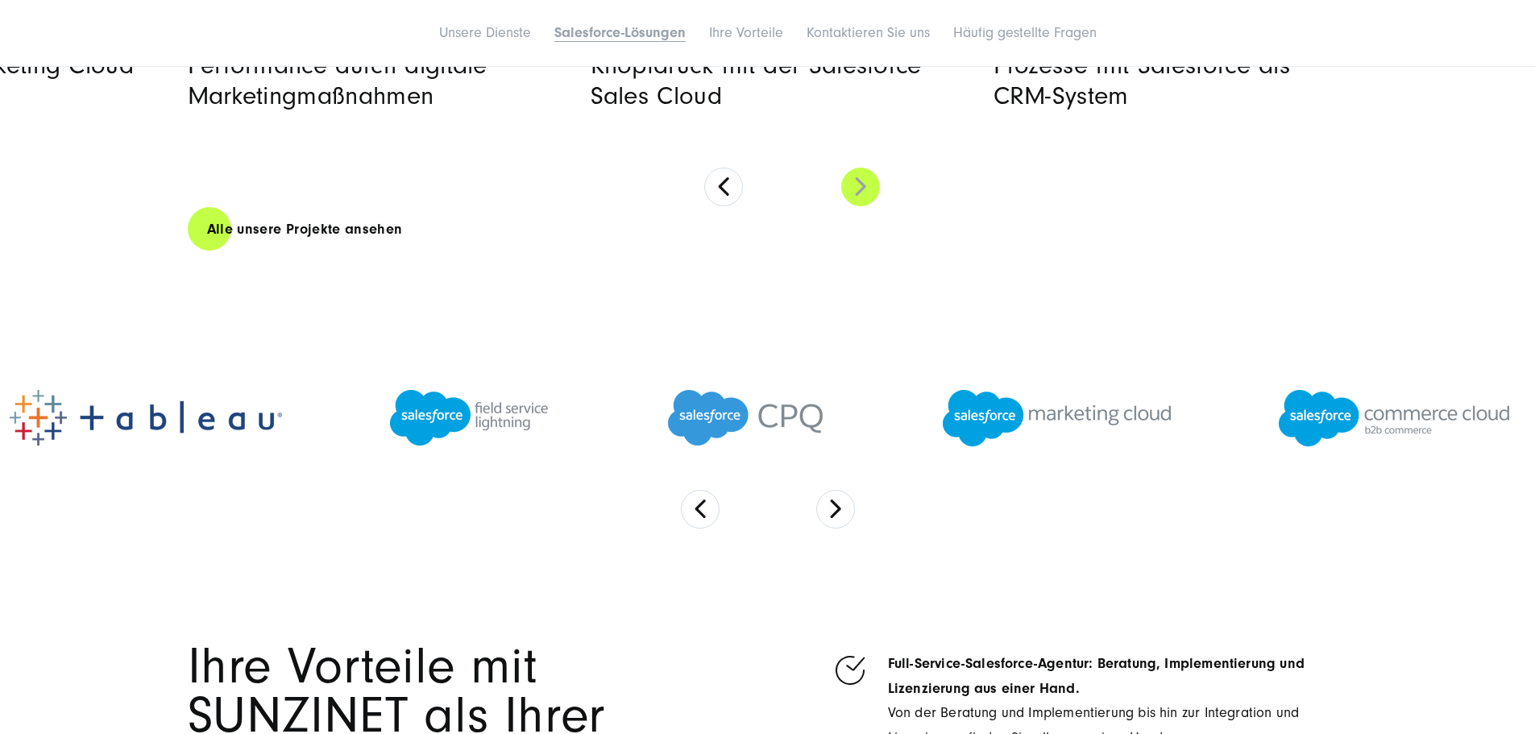
click at [849, 206] on button at bounding box center [860, 187] width 39 height 39
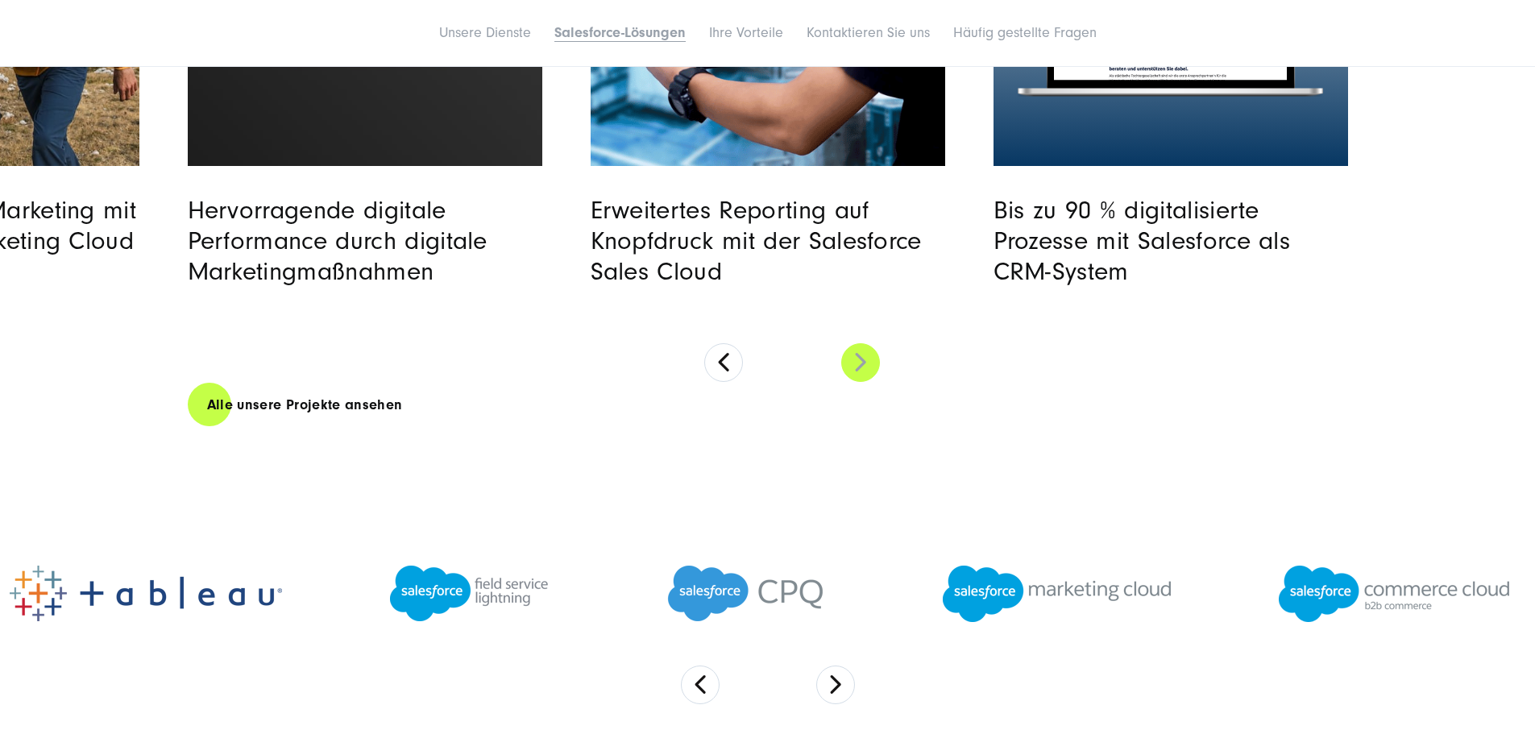
scroll to position [4996, 0]
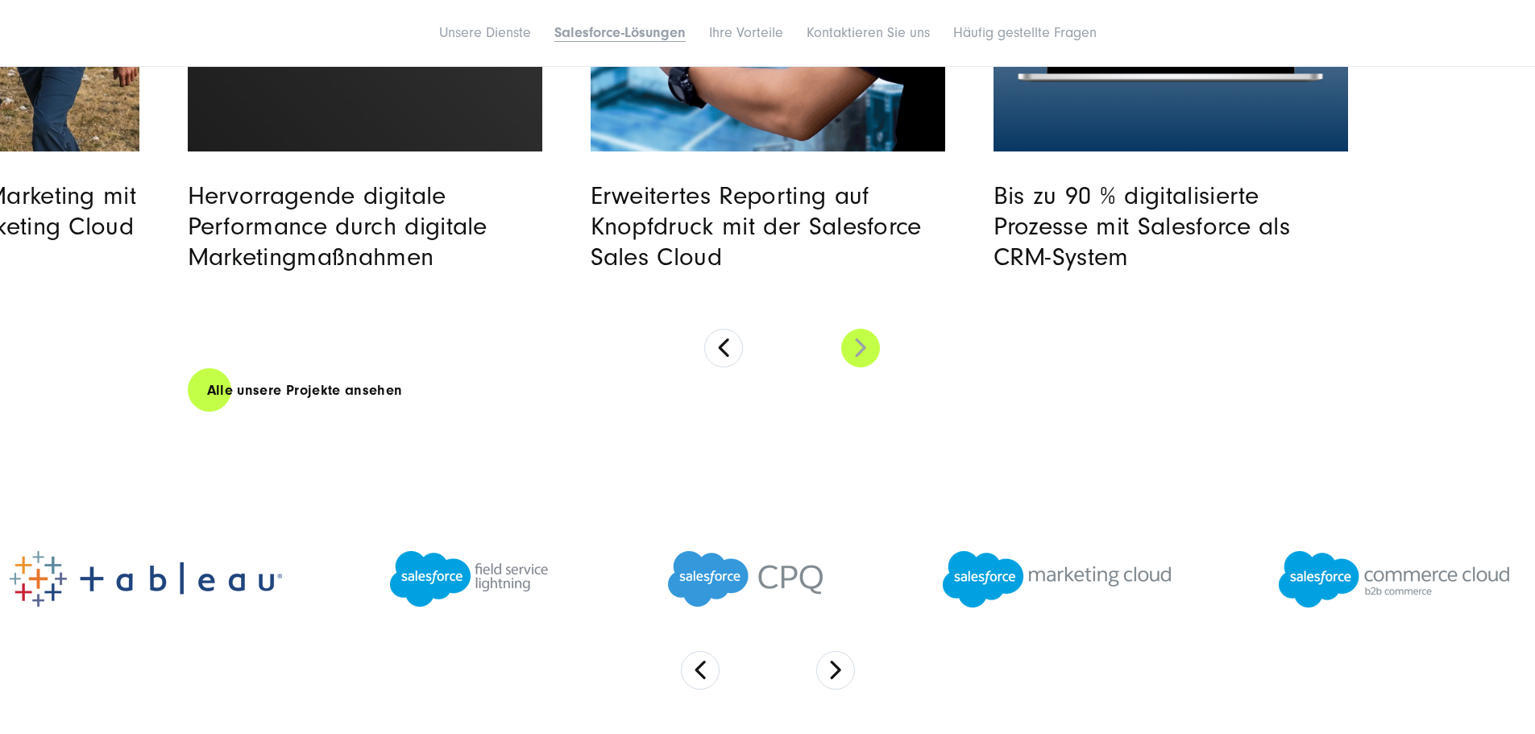
click at [869, 367] on button at bounding box center [860, 348] width 39 height 39
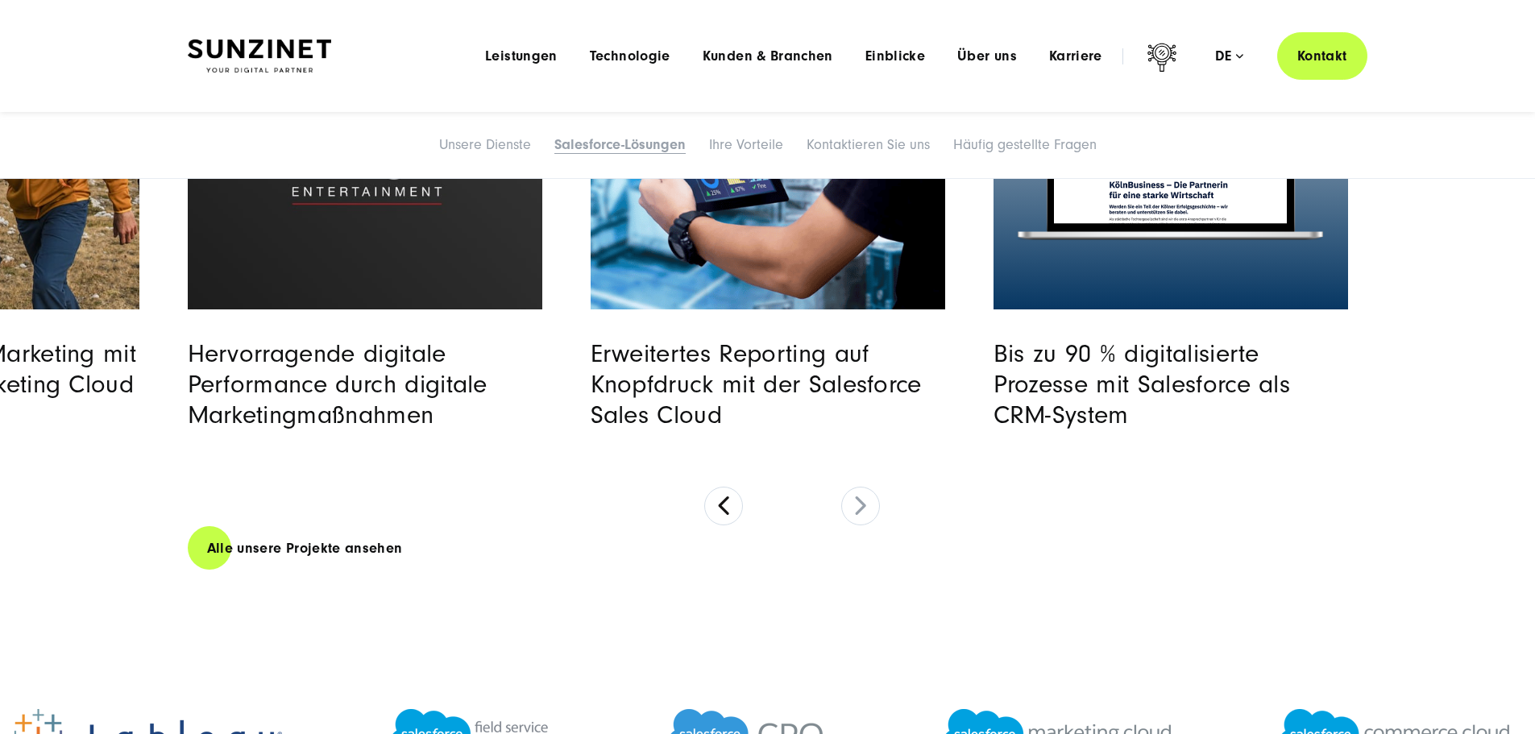
scroll to position [4916, 0]
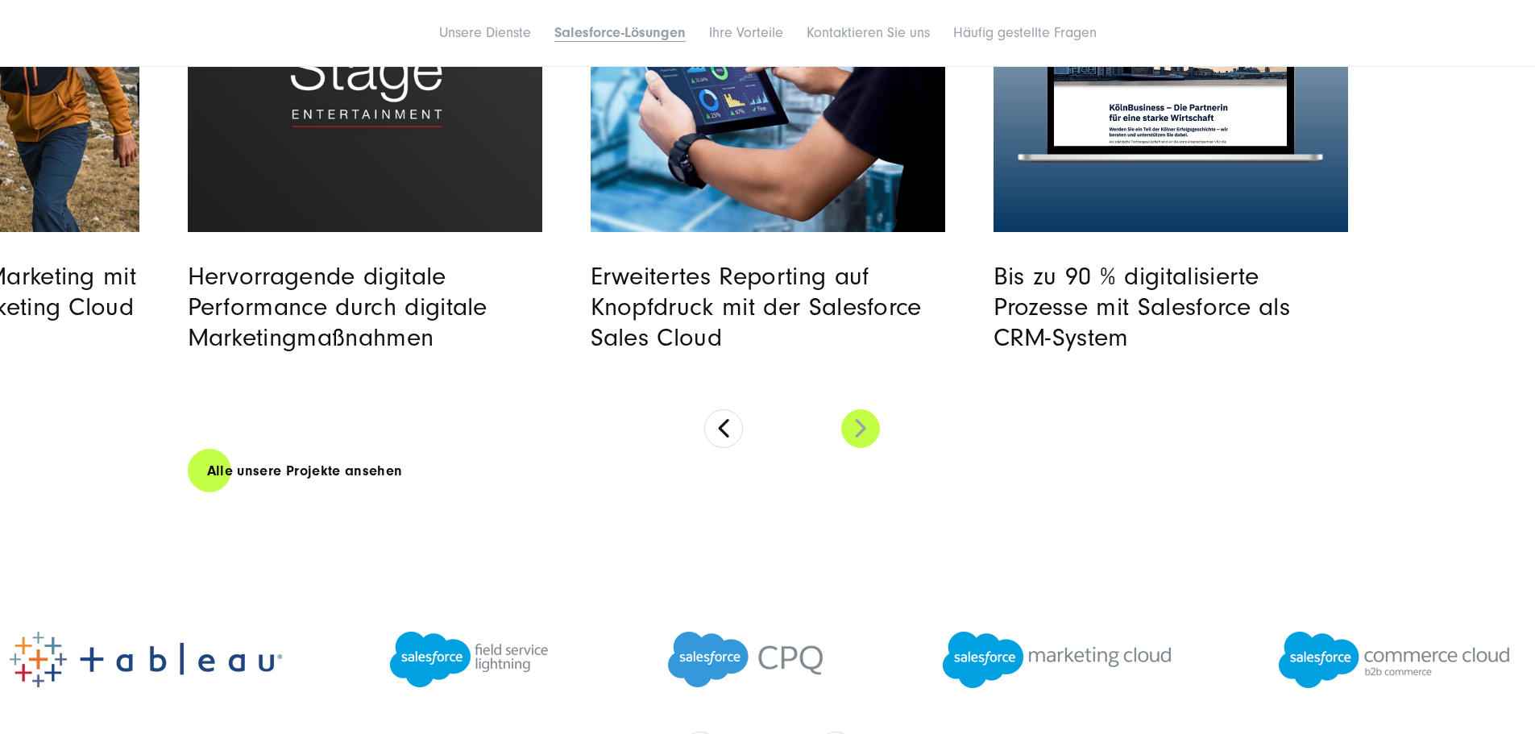
click at [866, 448] on button at bounding box center [860, 428] width 39 height 39
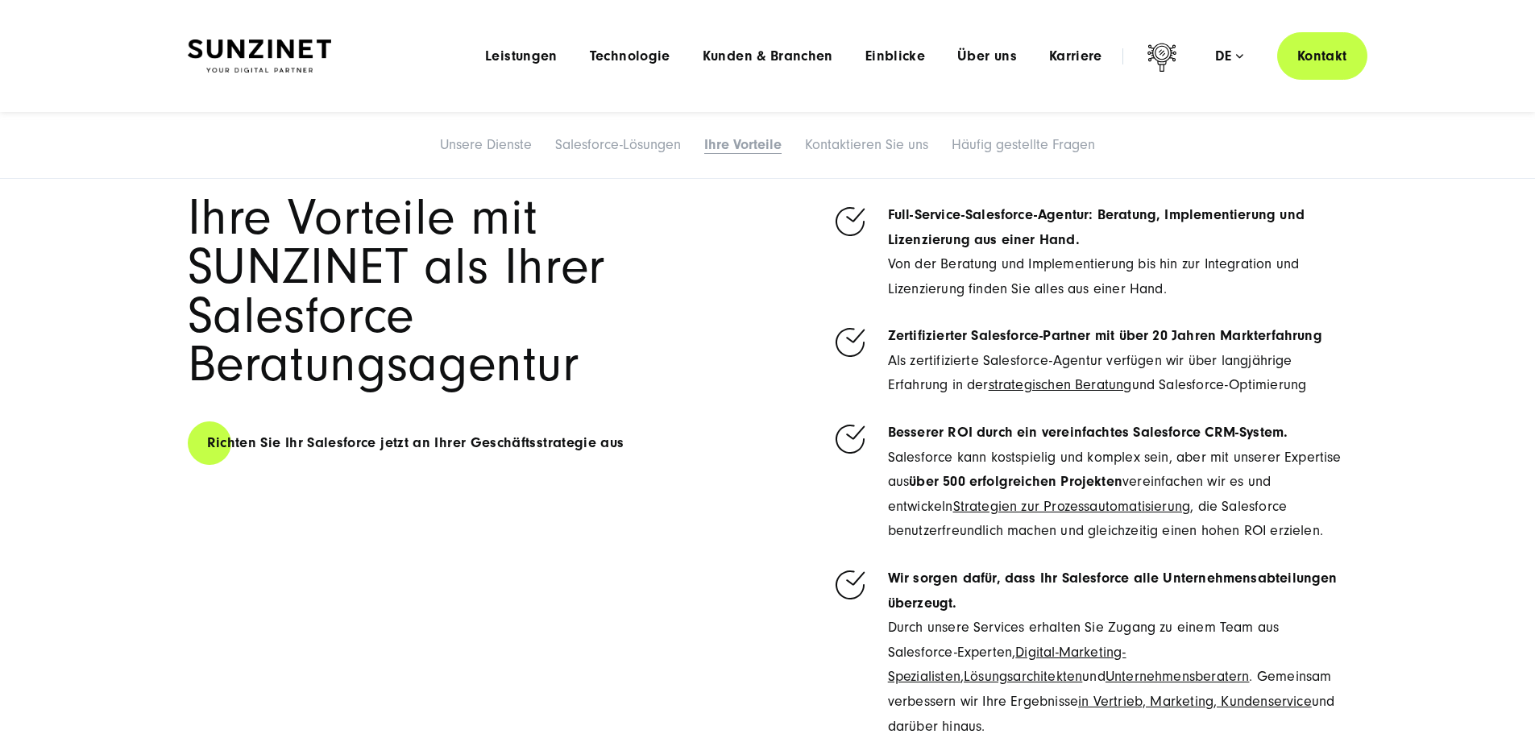
scroll to position [5319, 0]
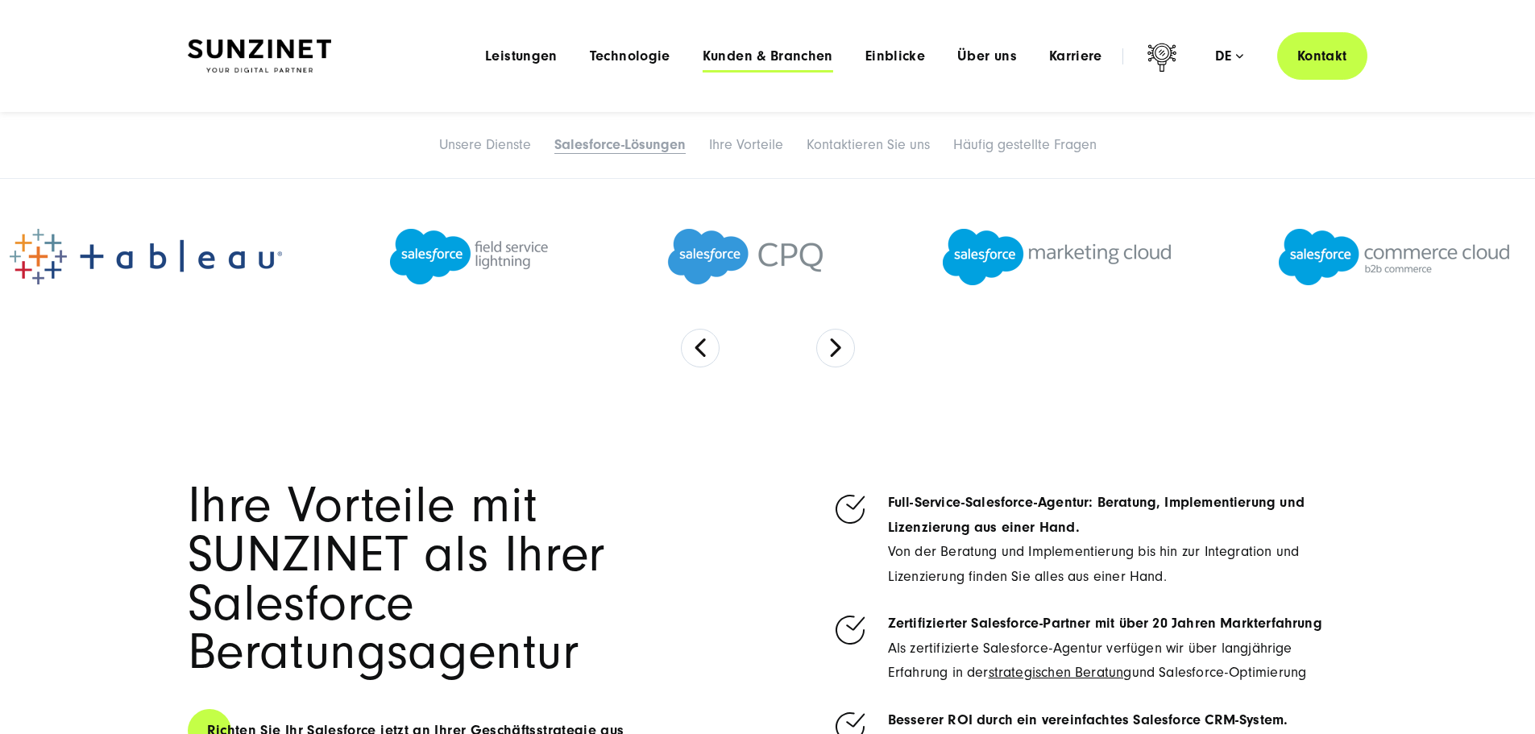
click at [786, 52] on font "Kunden & Branchen" at bounding box center [768, 56] width 131 height 17
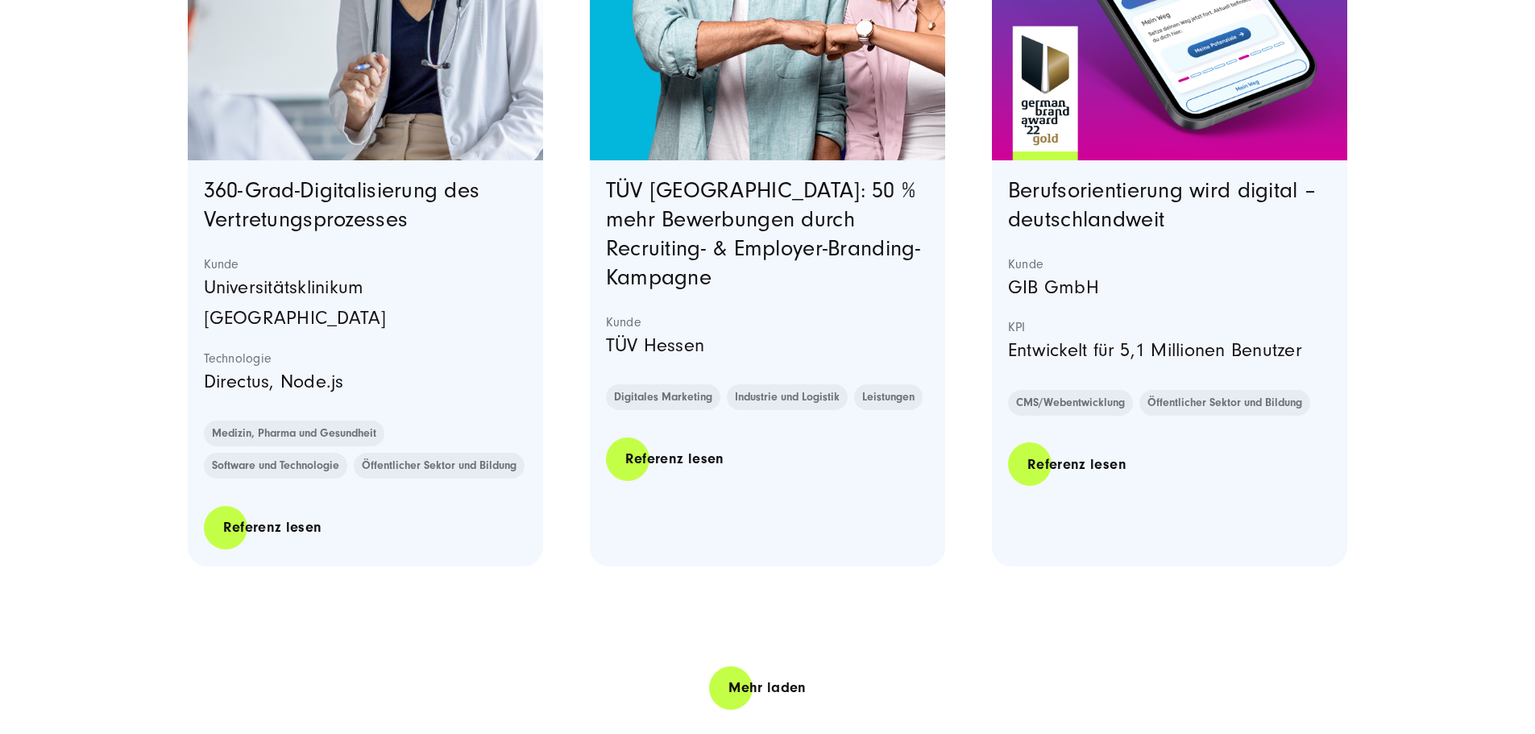
scroll to position [3385, 0]
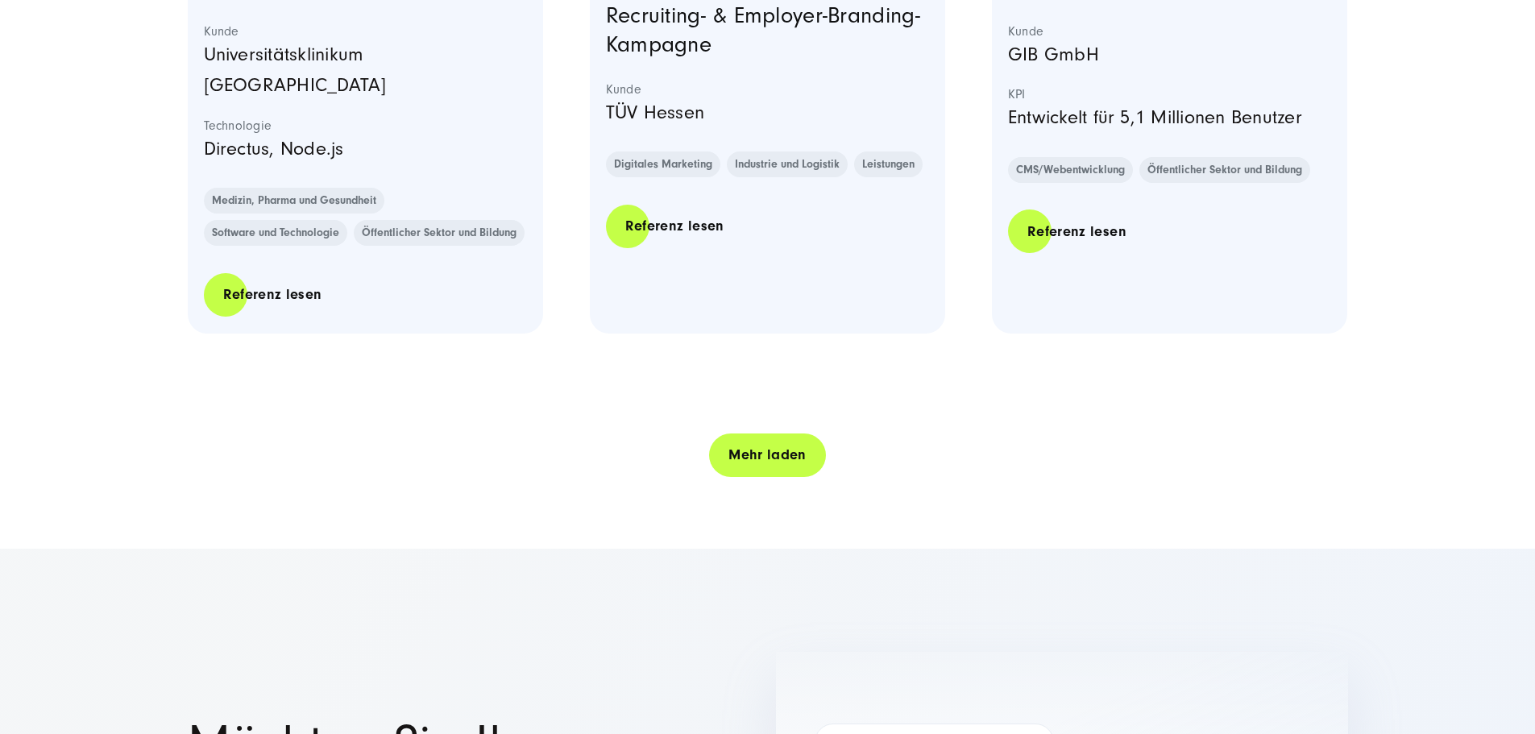
click at [753, 463] on font "Mehr laden" at bounding box center [768, 454] width 78 height 17
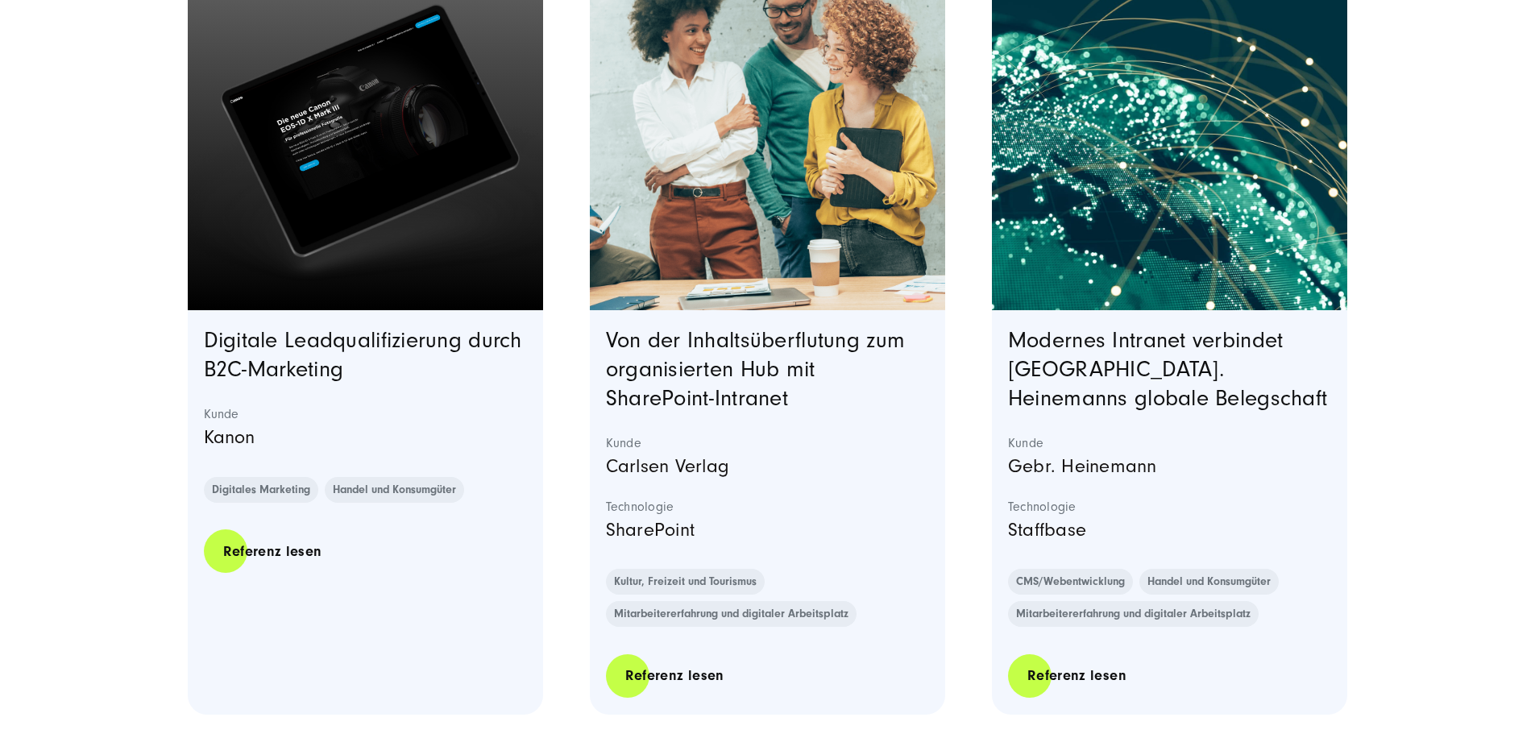
scroll to position [6689, 0]
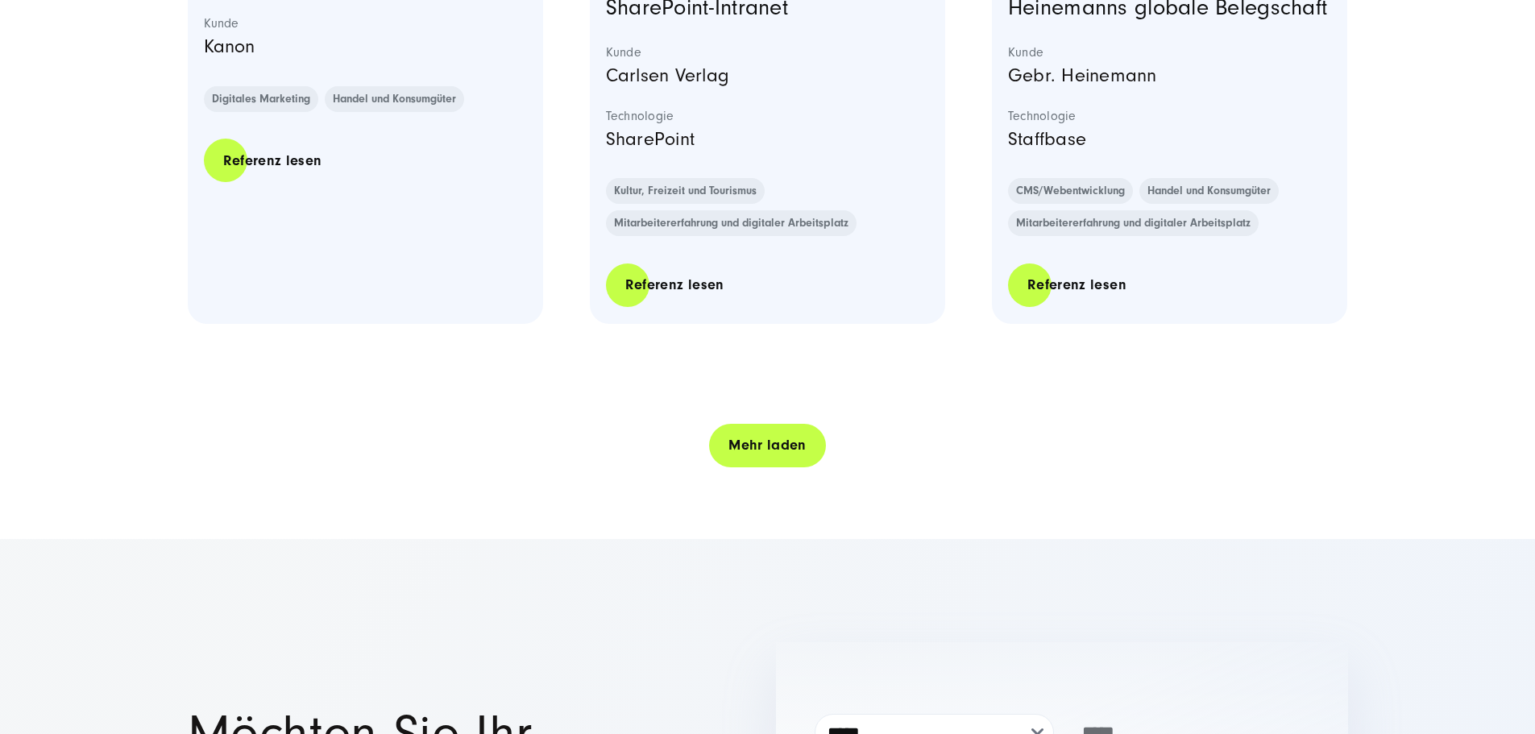
click at [758, 454] on font "Mehr laden" at bounding box center [768, 445] width 78 height 17
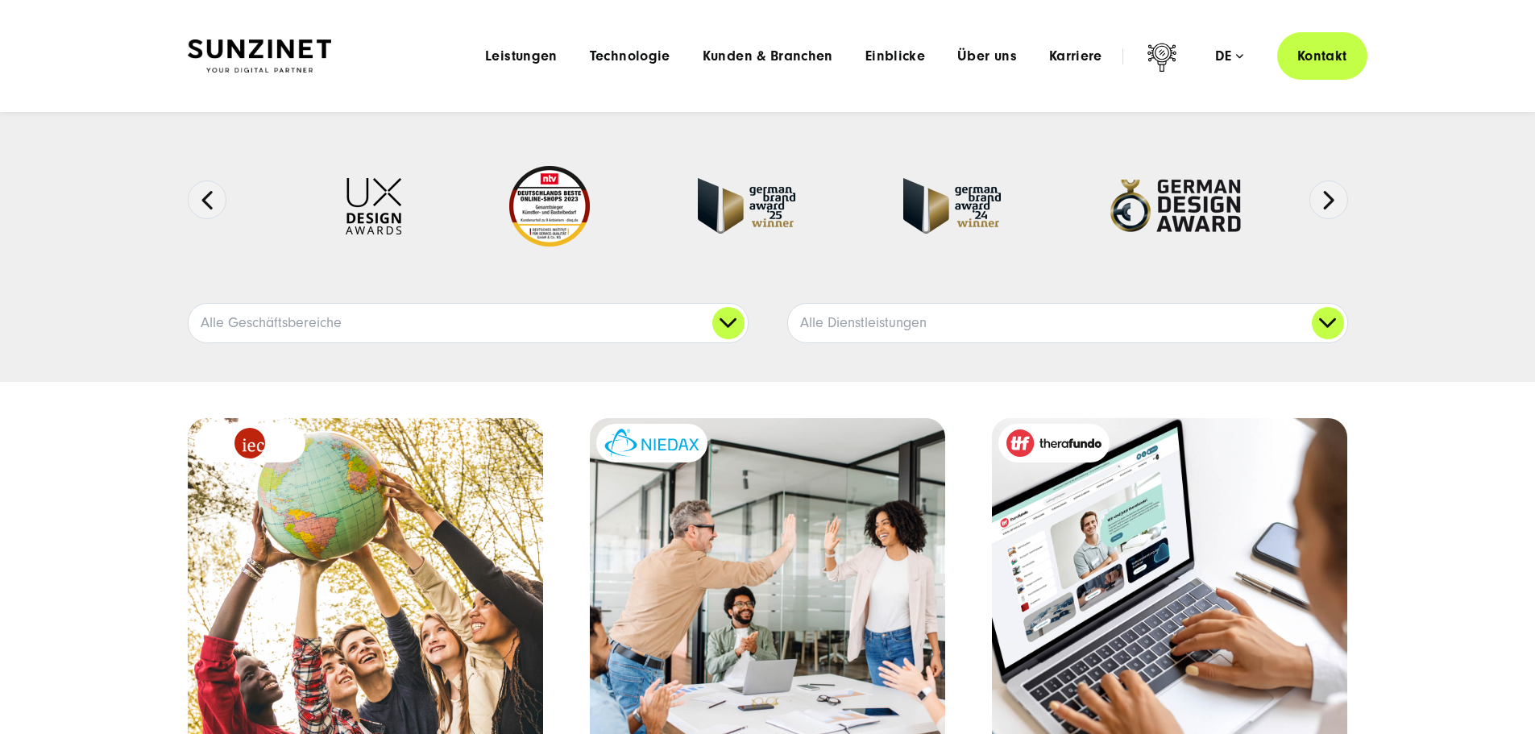
scroll to position [0, 0]
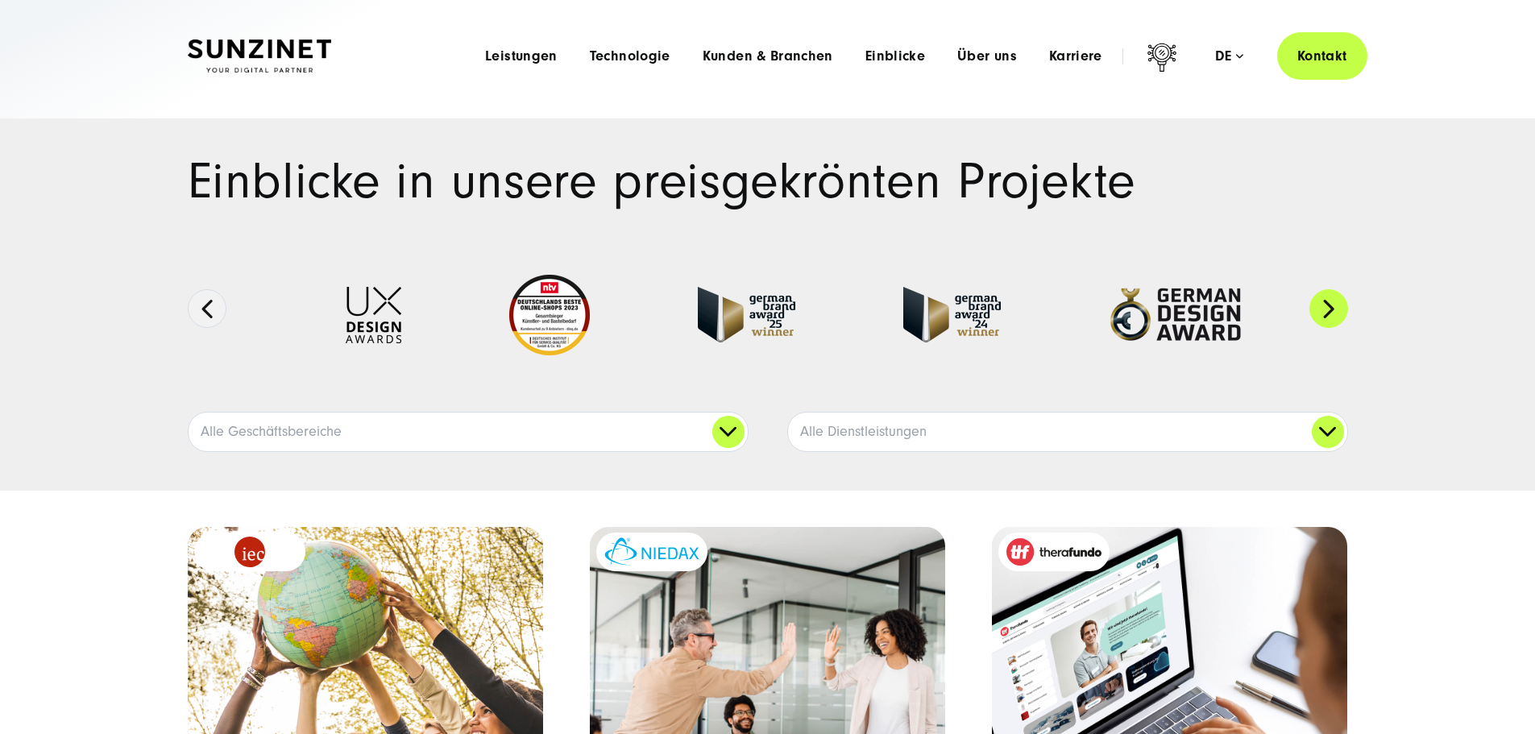
click at [1344, 328] on button "Nächste" at bounding box center [1329, 308] width 39 height 39
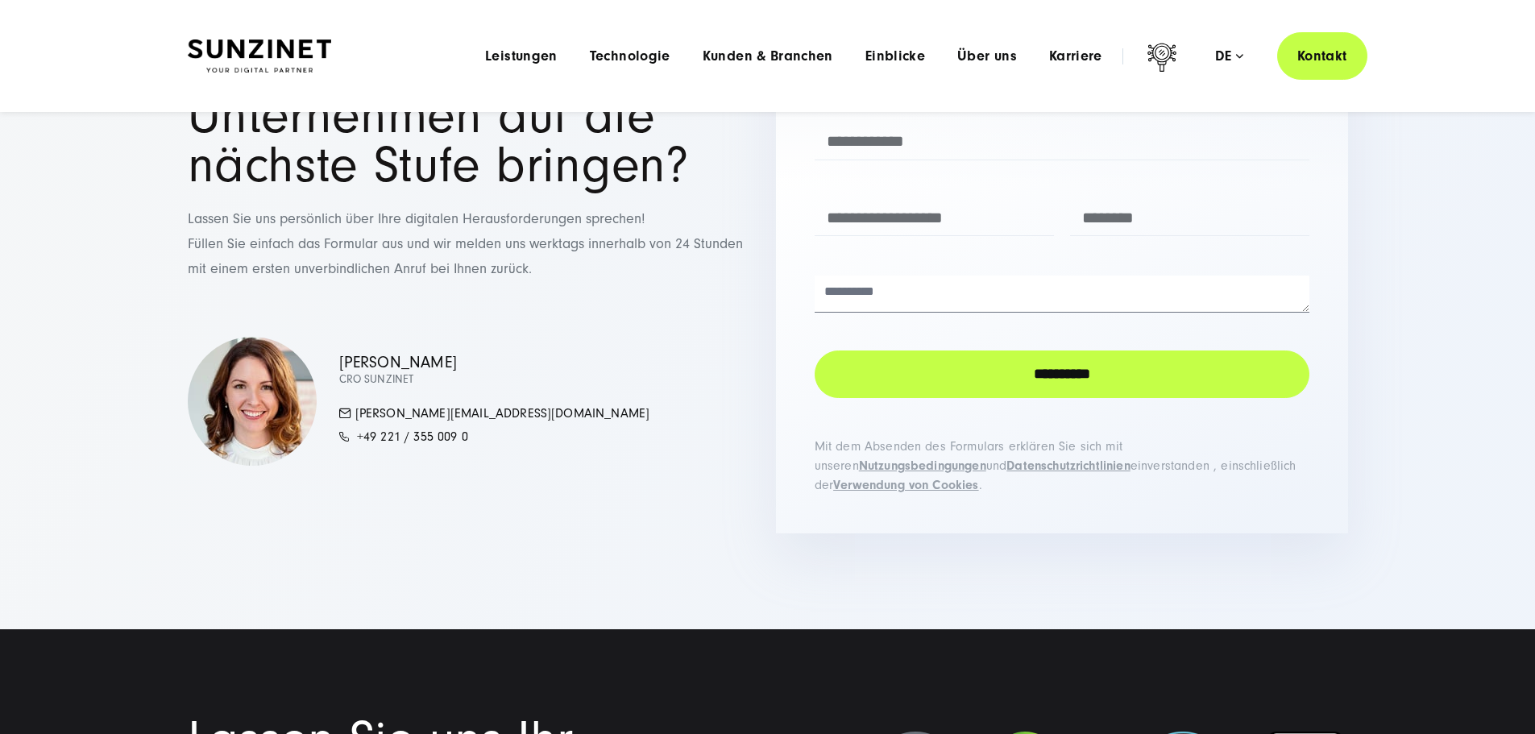
scroll to position [10410, 0]
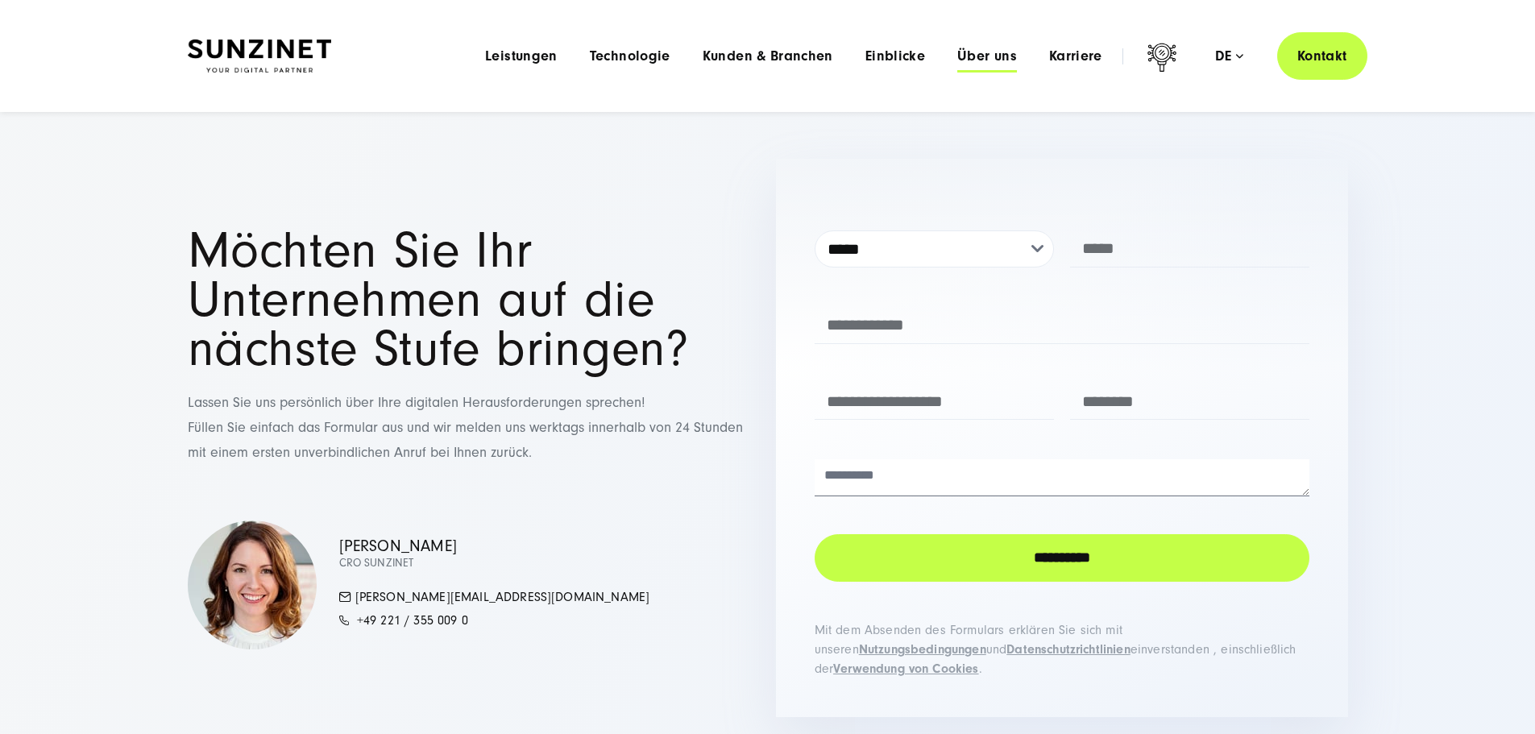
click at [965, 58] on font "Über uns" at bounding box center [987, 56] width 60 height 17
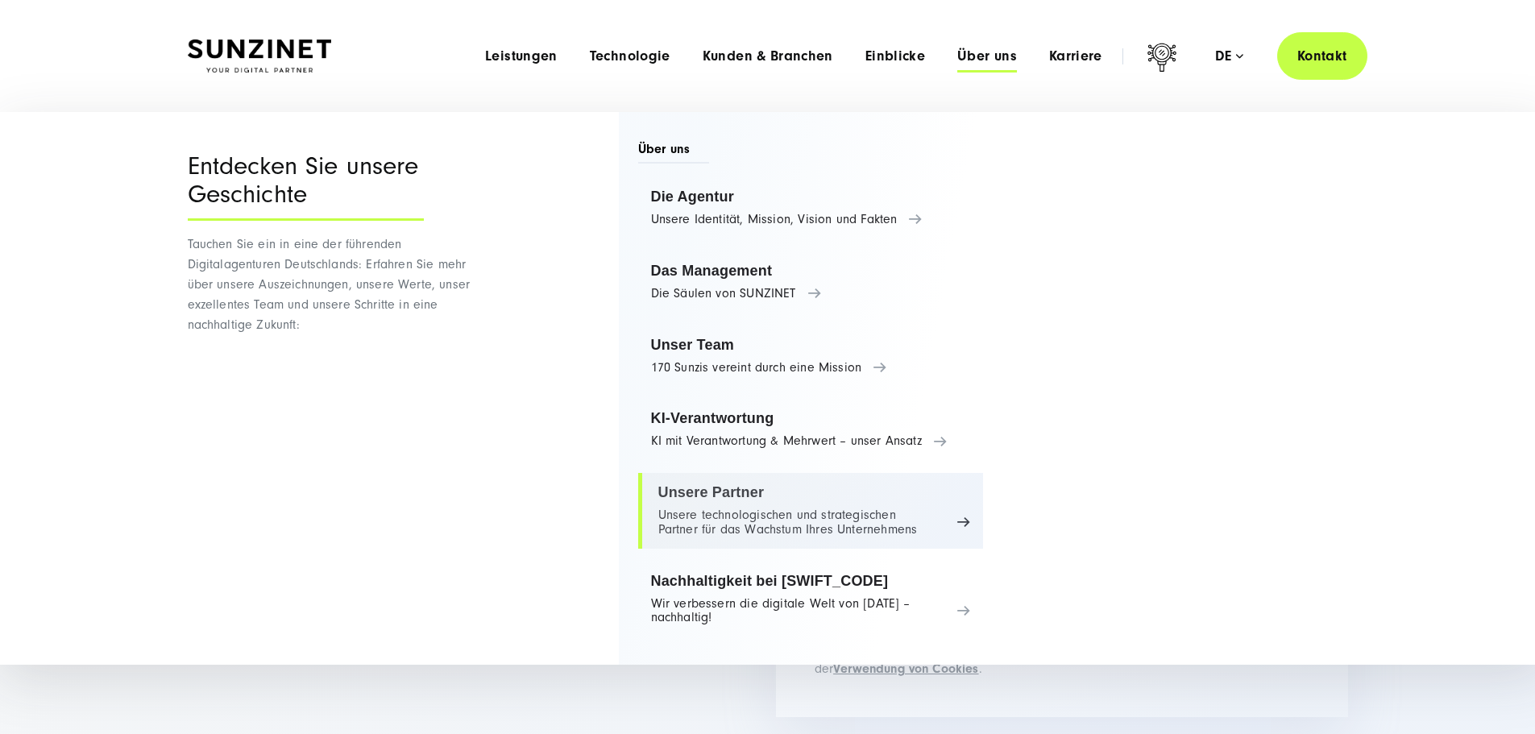
click at [850, 528] on link "Unsere Partner Unsere technologischen und strategischen Partner für das Wachstu…" at bounding box center [811, 511] width 346 height 76
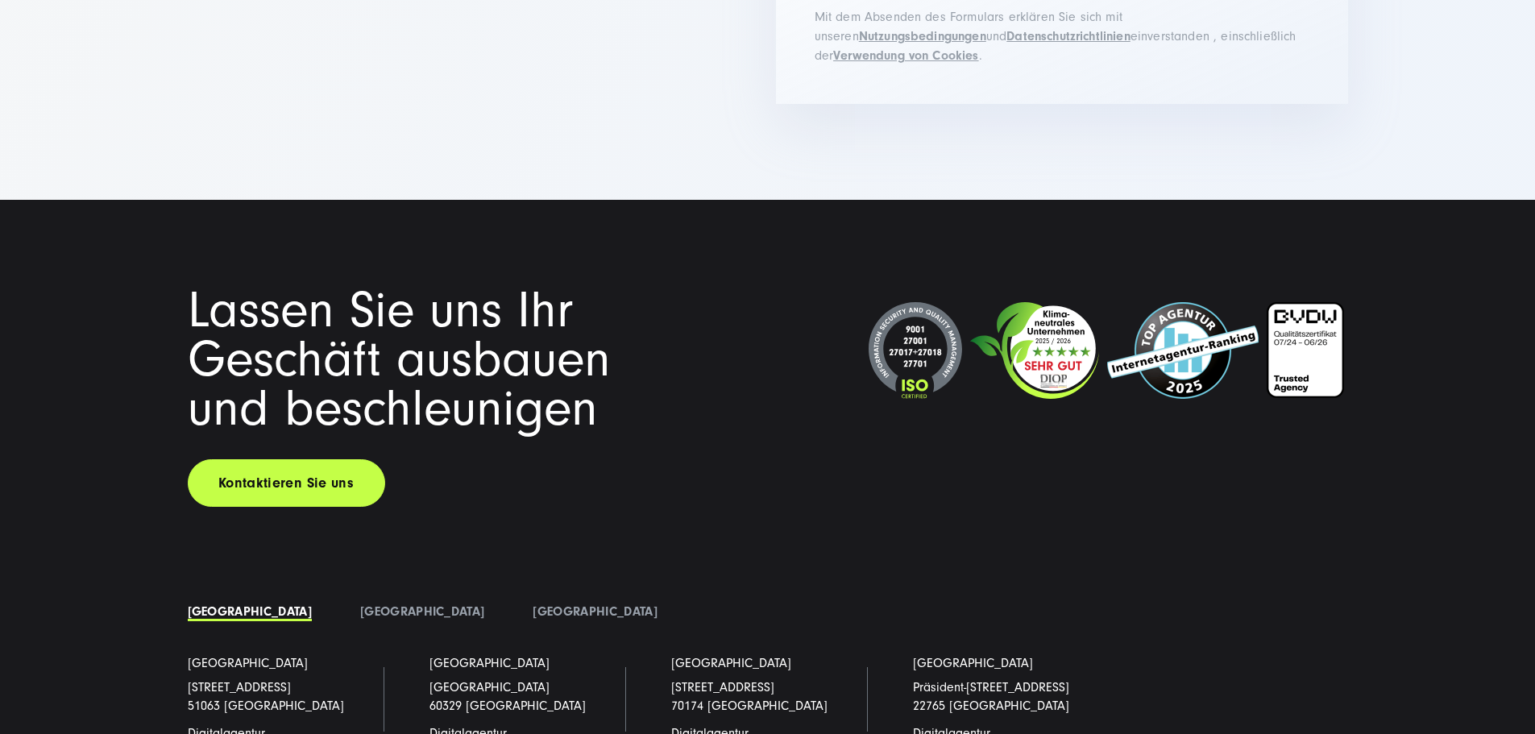
scroll to position [5641, 0]
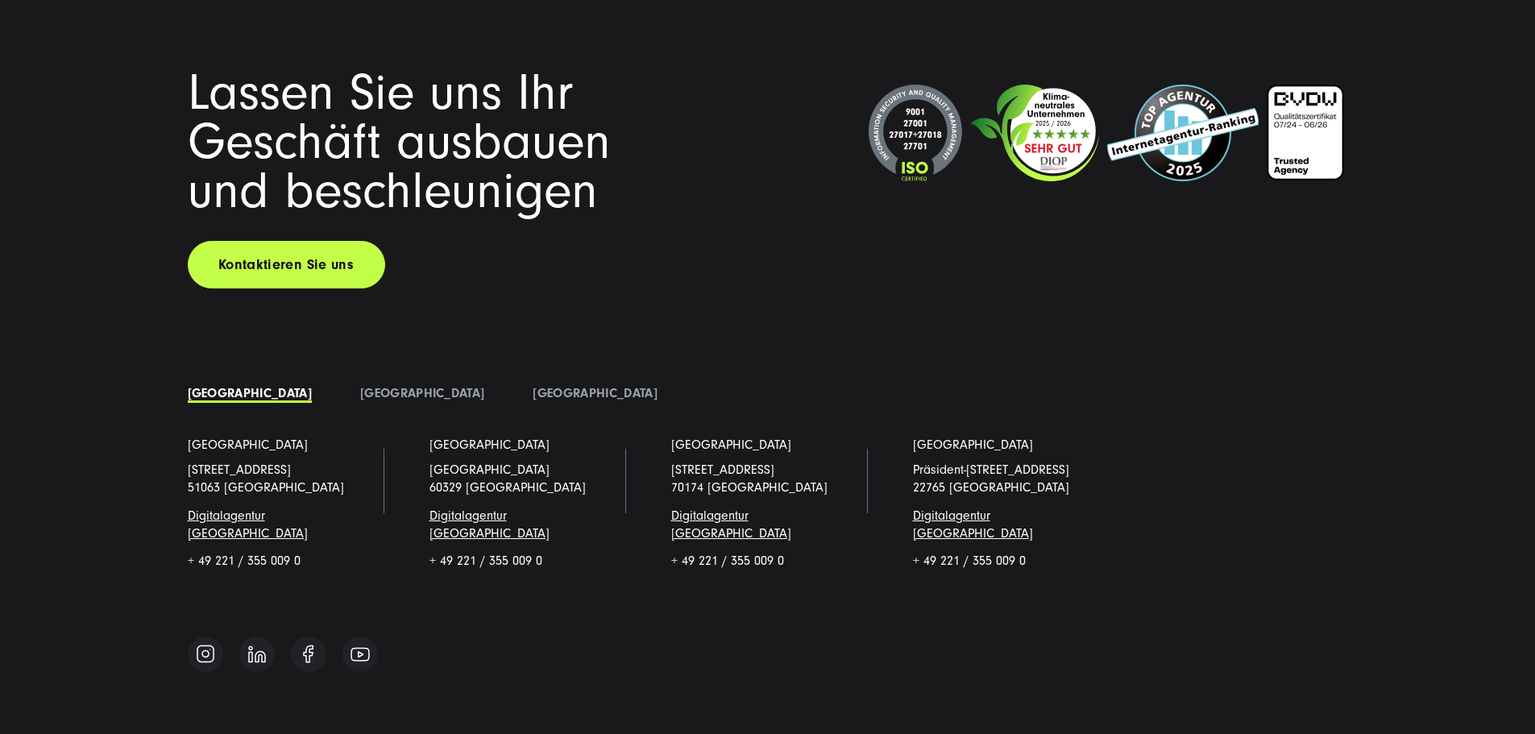
scroll to position [6205, 0]
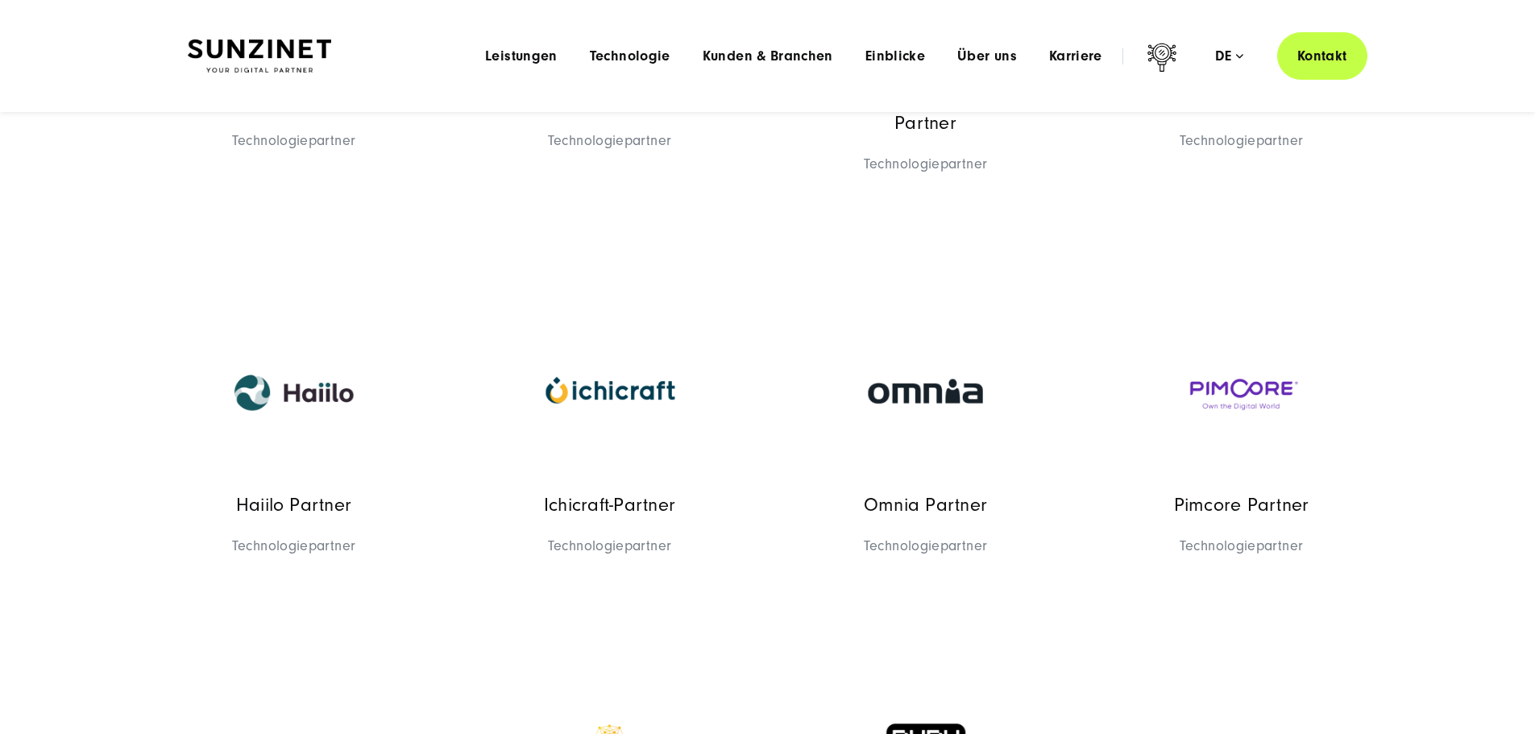
scroll to position [1368, 0]
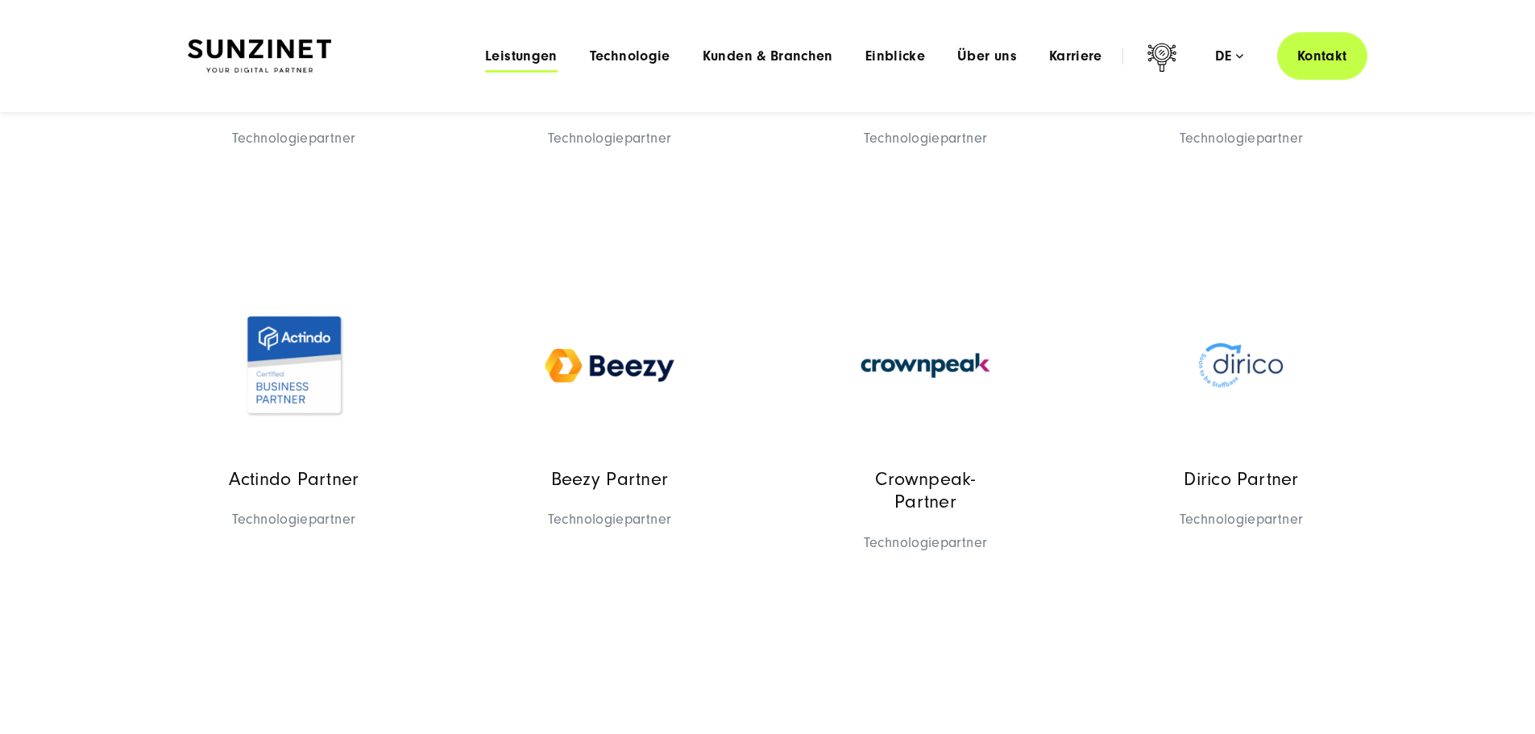
click at [485, 57] on font "Leistungen" at bounding box center [521, 56] width 73 height 17
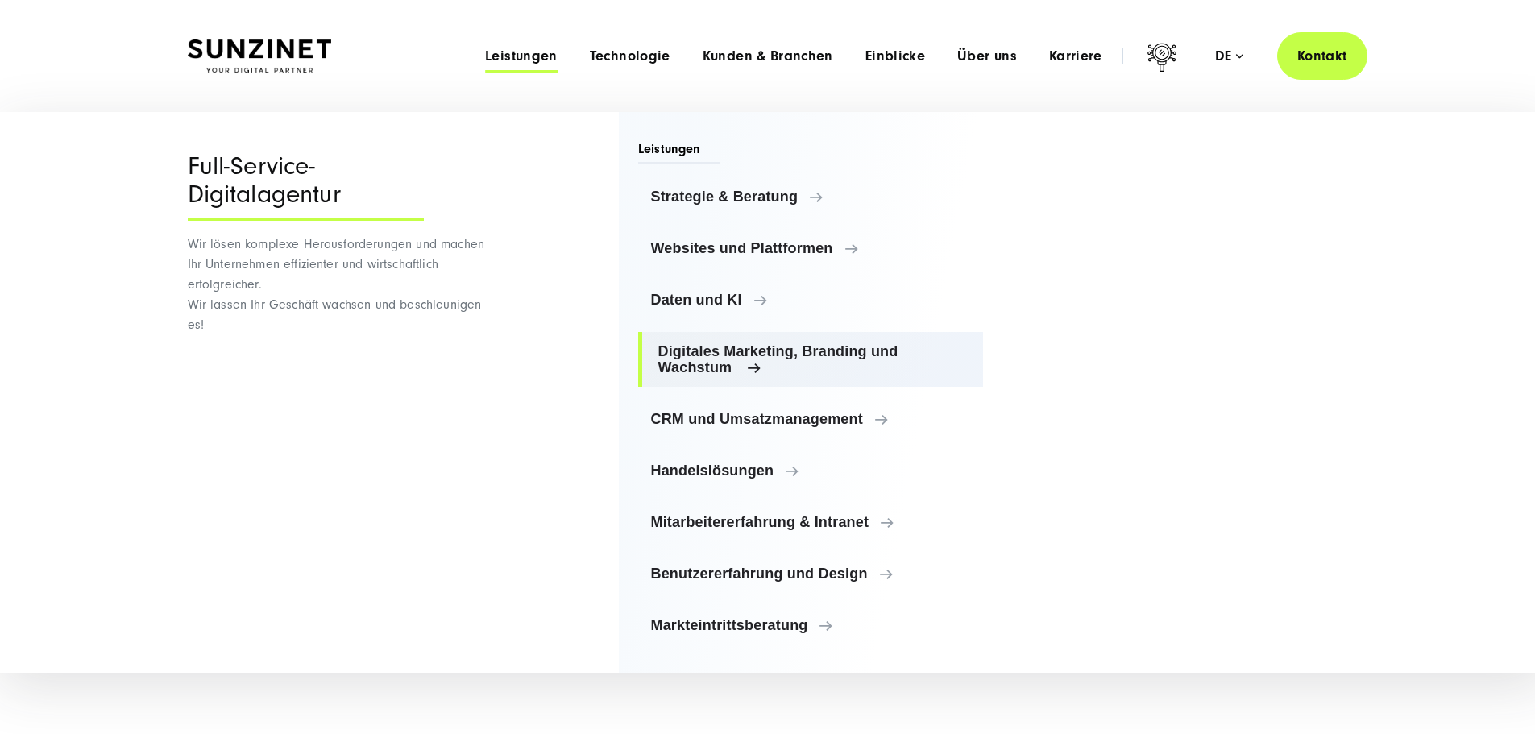
click at [736, 361] on span "Digitales Marketing, Branding und Wachstum" at bounding box center [814, 359] width 313 height 32
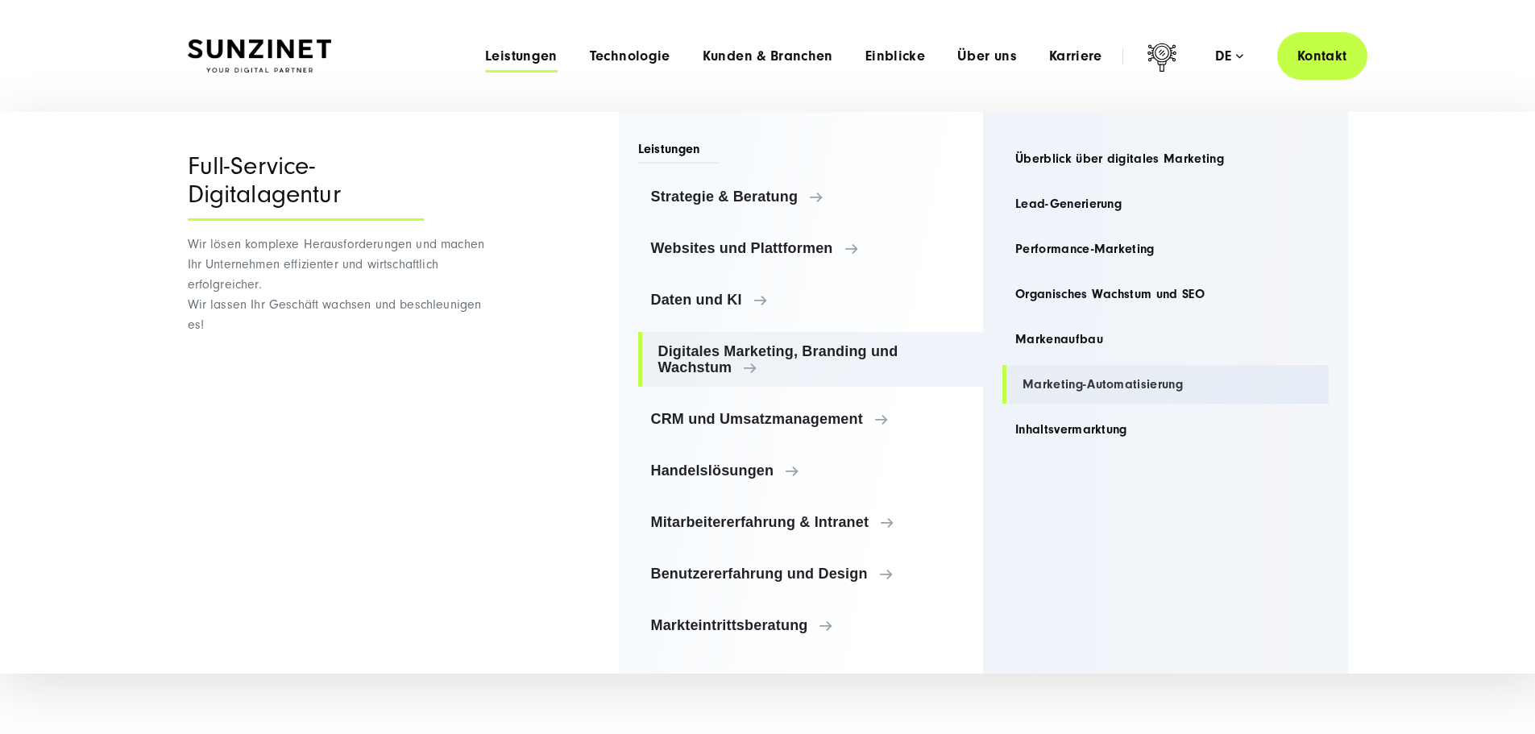
click at [1102, 380] on link "Marketing-Automatisierung" at bounding box center [1166, 384] width 326 height 39
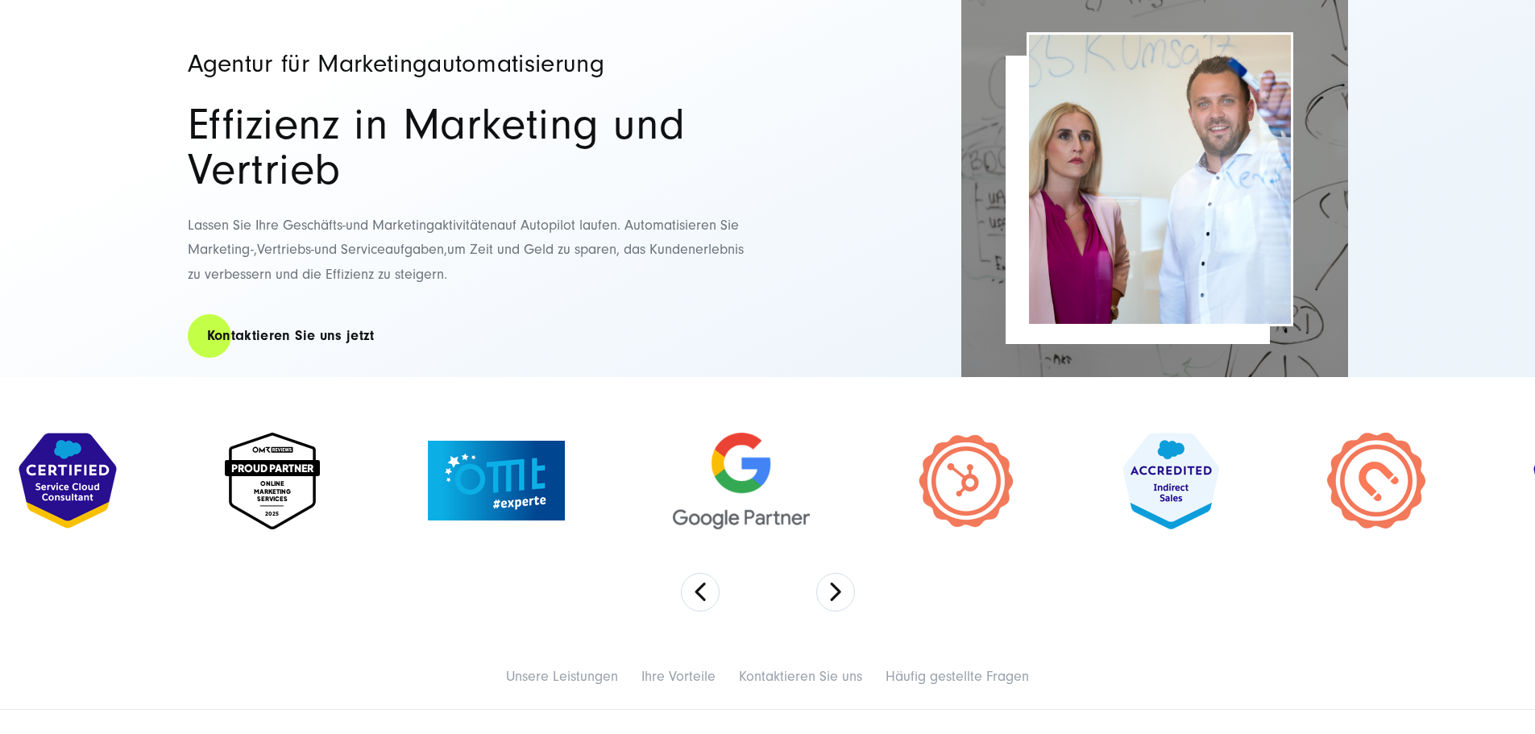
click at [844, 612] on button "Nächste" at bounding box center [835, 592] width 39 height 39
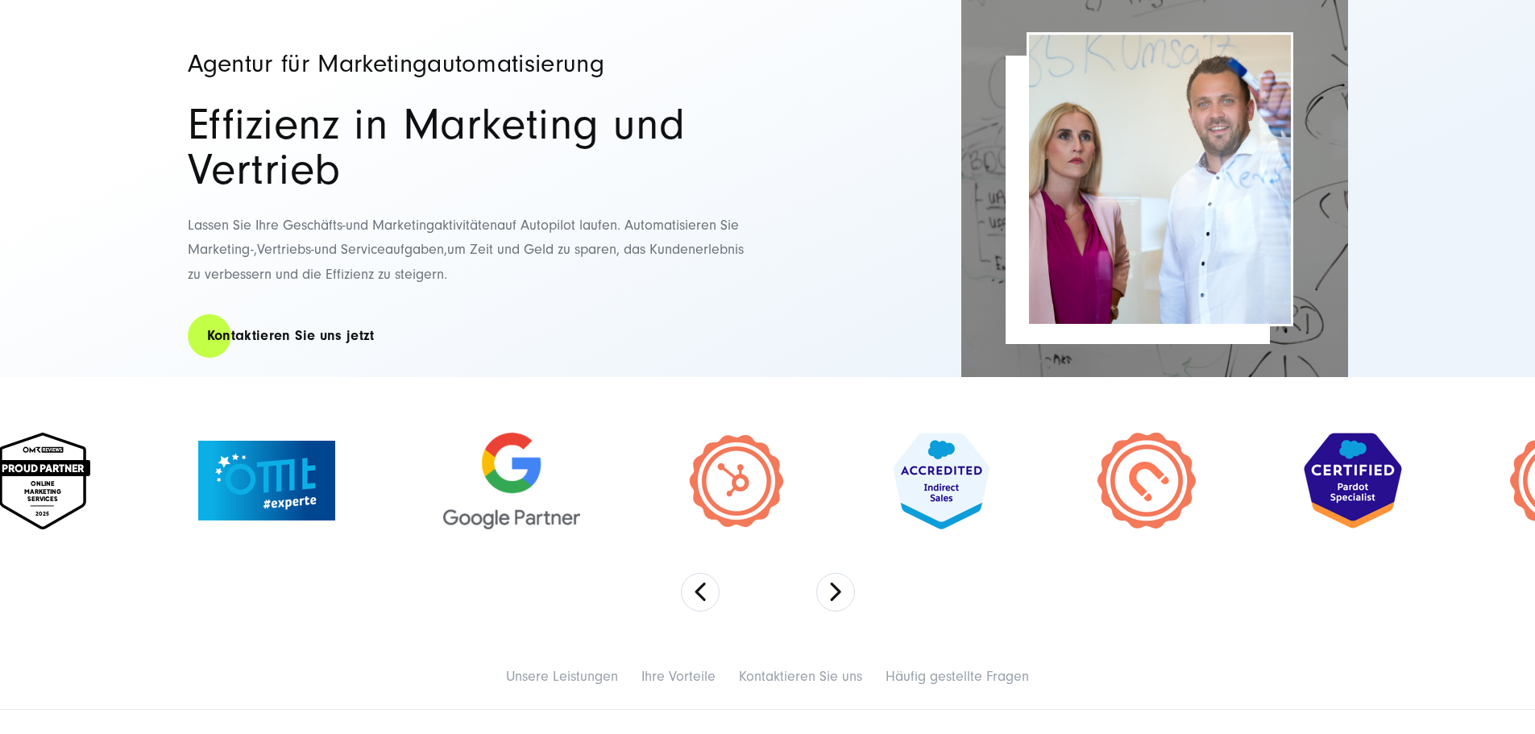
click at [844, 612] on button "Nächste" at bounding box center [835, 592] width 39 height 39
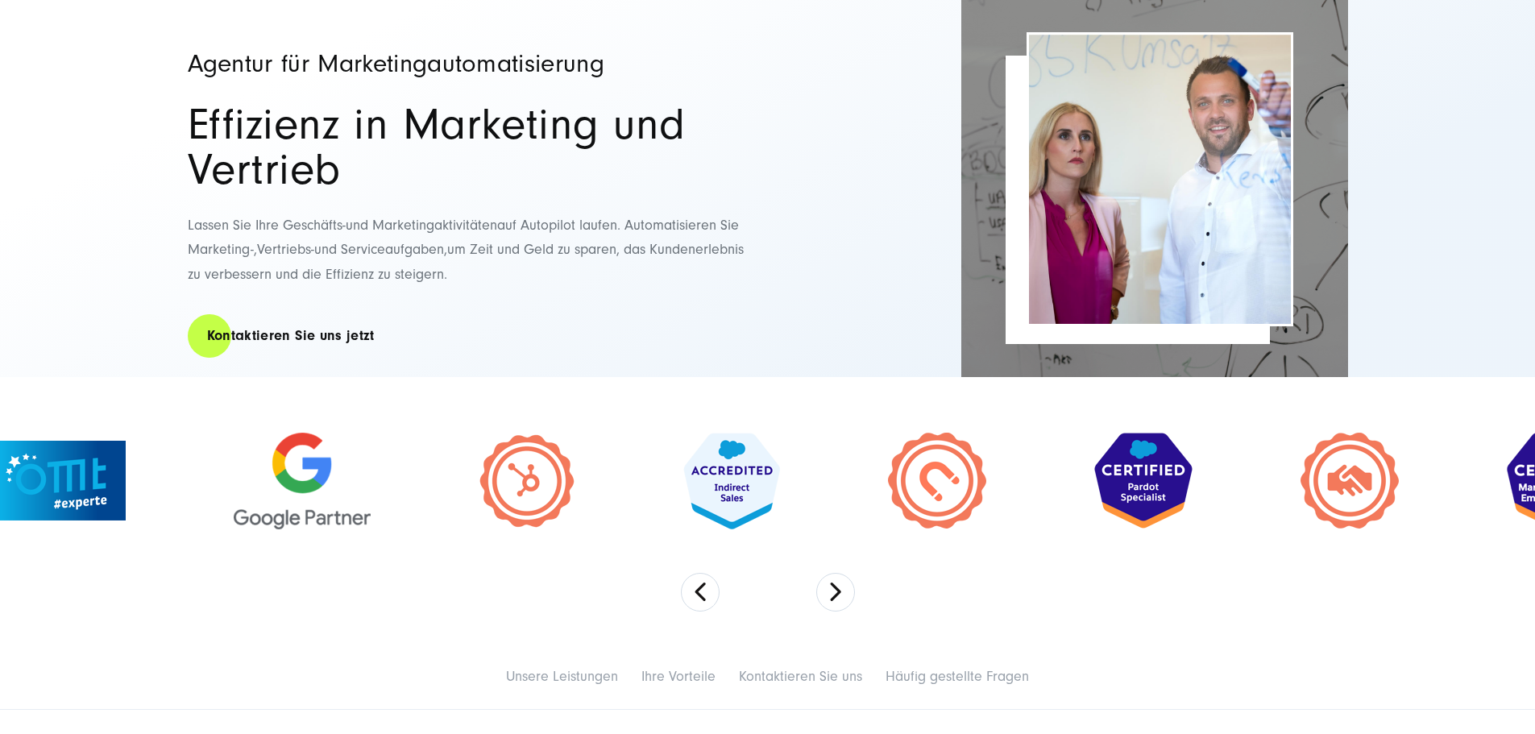
click at [844, 612] on button "Nächste" at bounding box center [835, 592] width 39 height 39
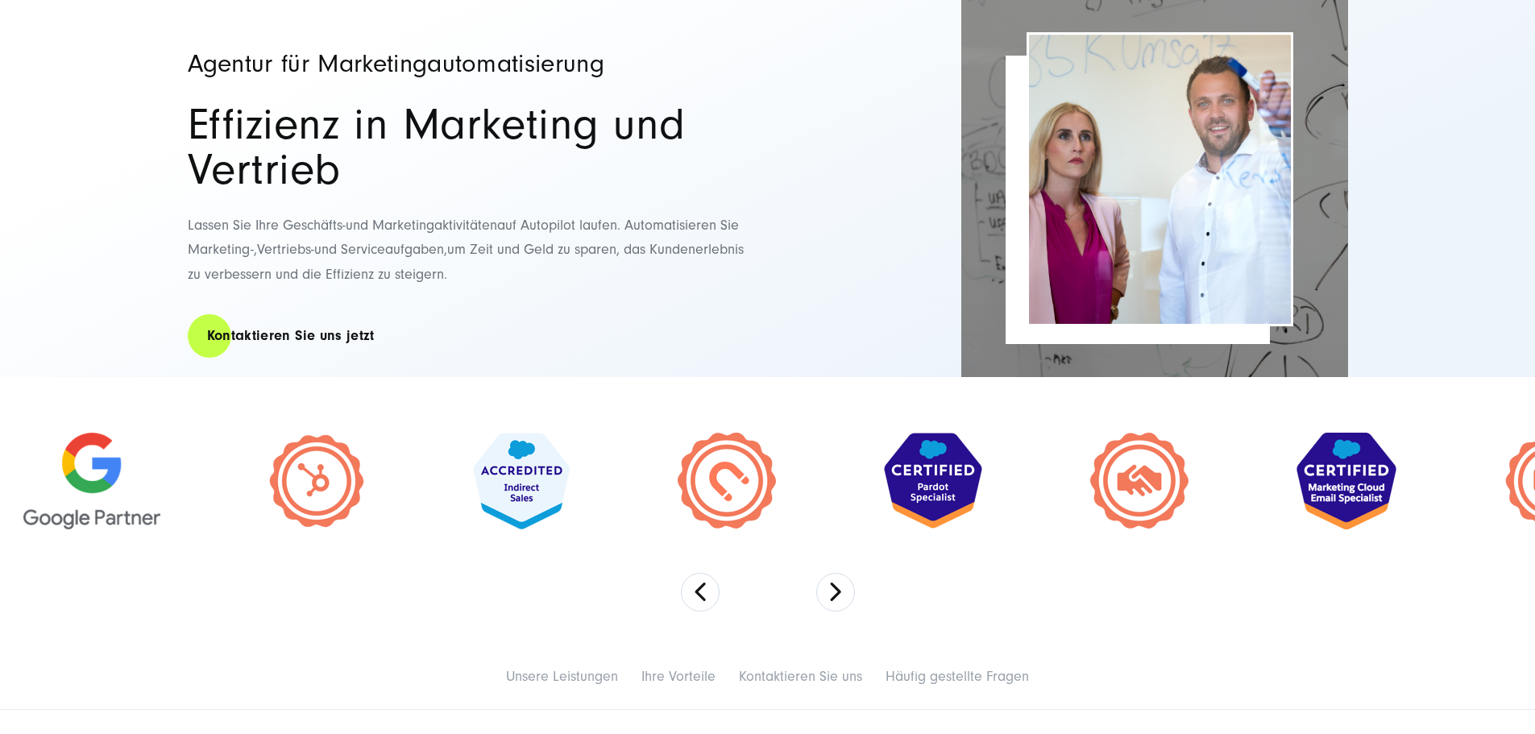
click at [844, 612] on button "Nächste" at bounding box center [835, 592] width 39 height 39
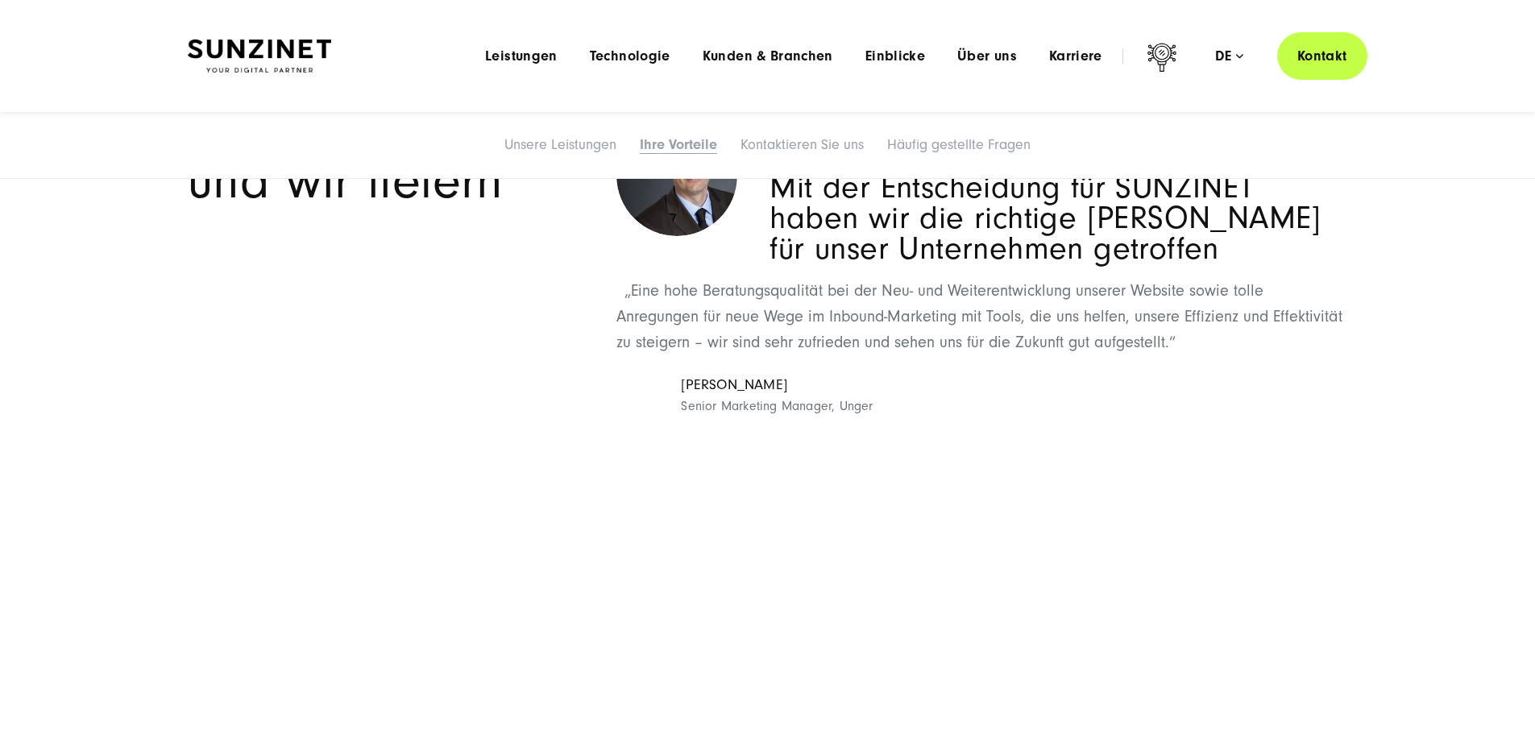
scroll to position [4916, 0]
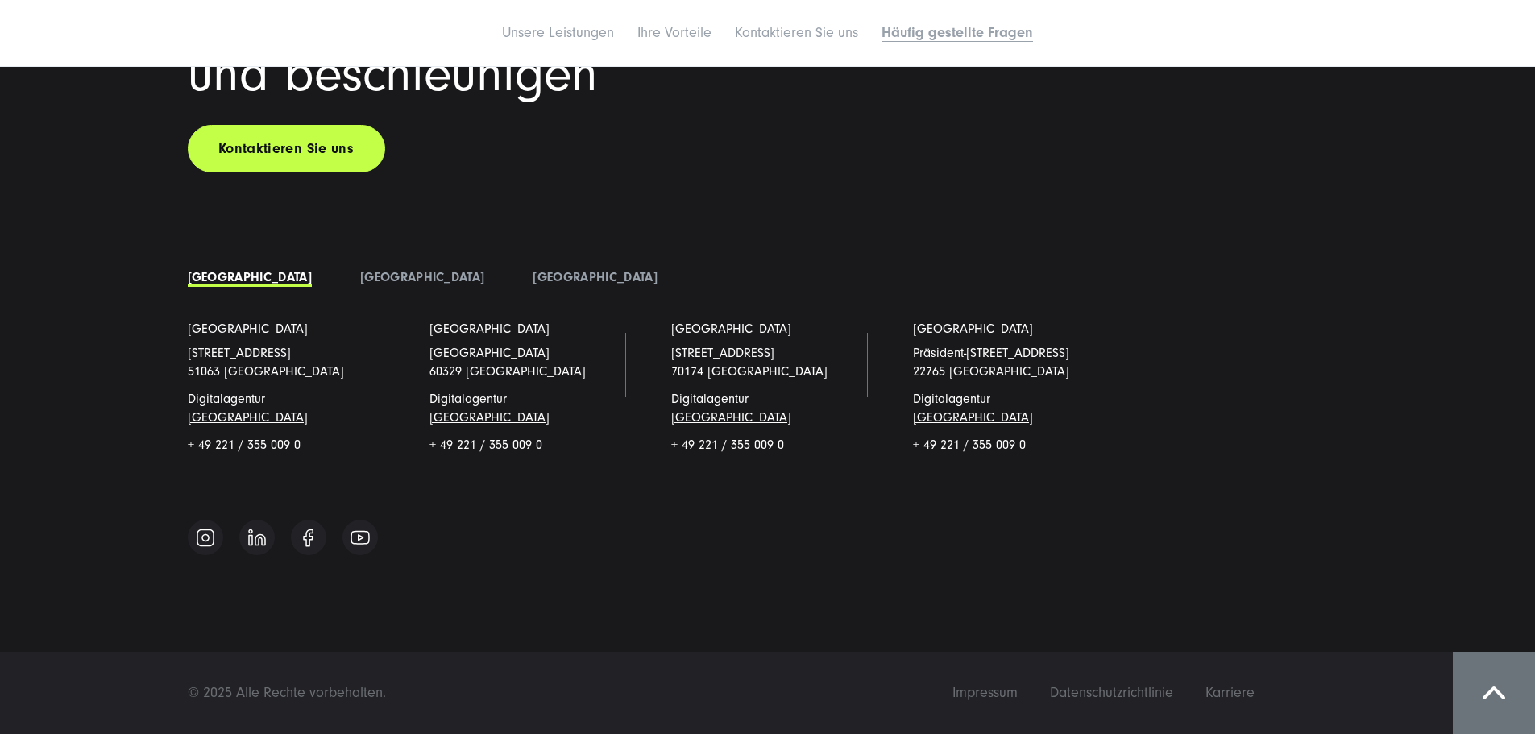
scroll to position [8492, 0]
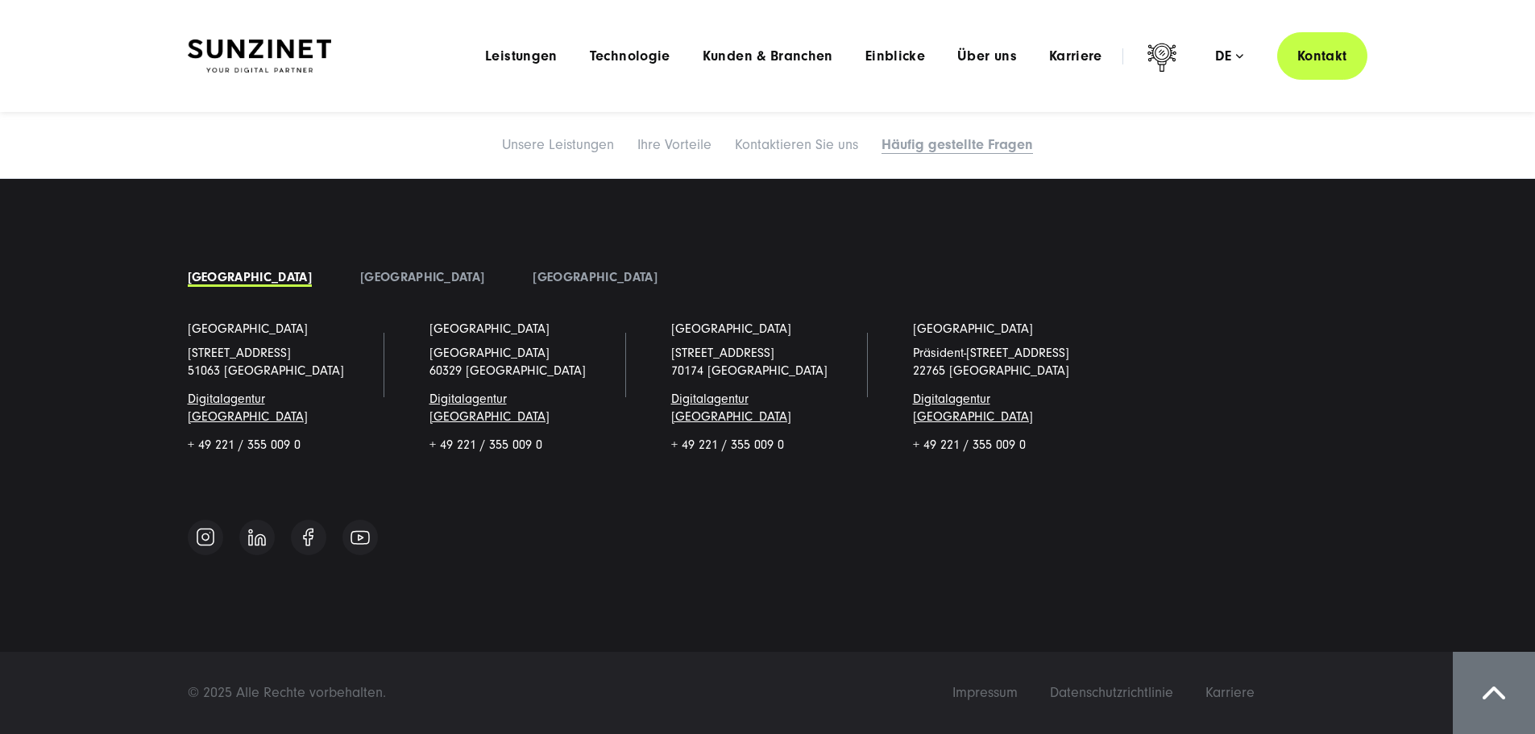
scroll to position [8963, 0]
